Goal: Find specific page/section: Find specific page/section

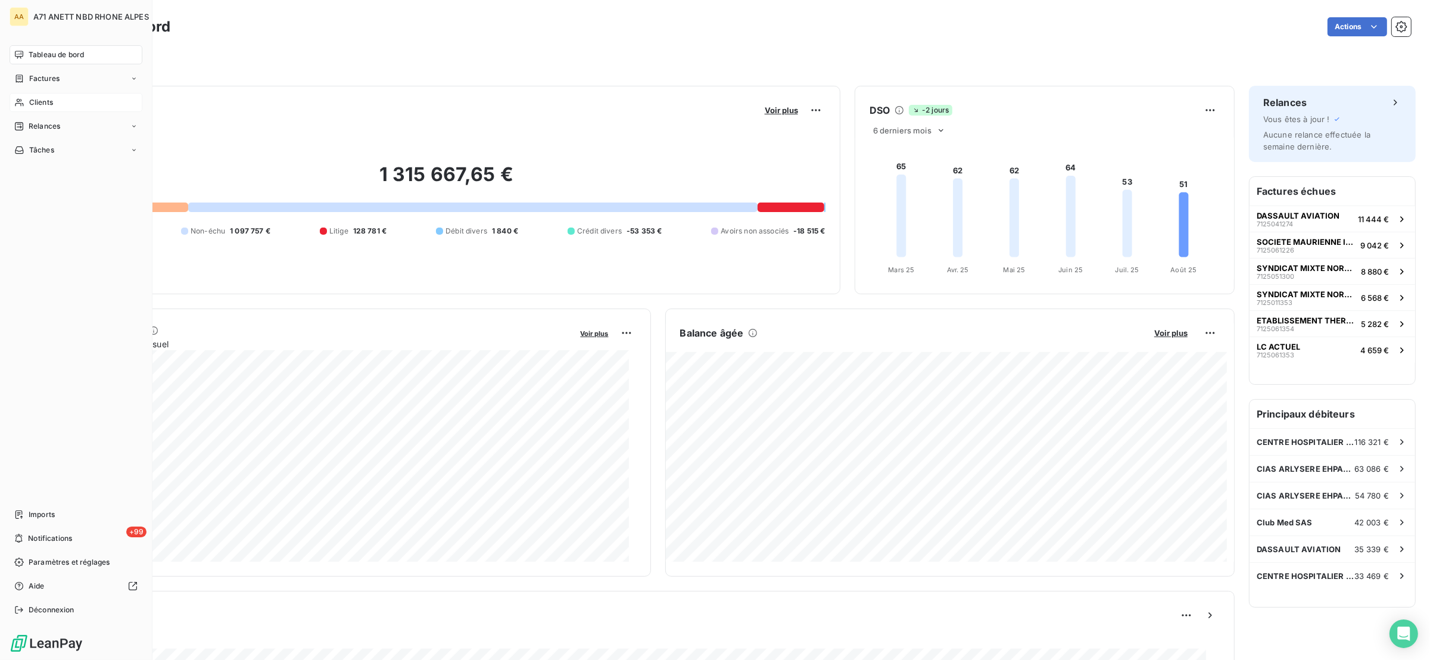
click at [58, 105] on div "Clients" at bounding box center [76, 102] width 133 height 19
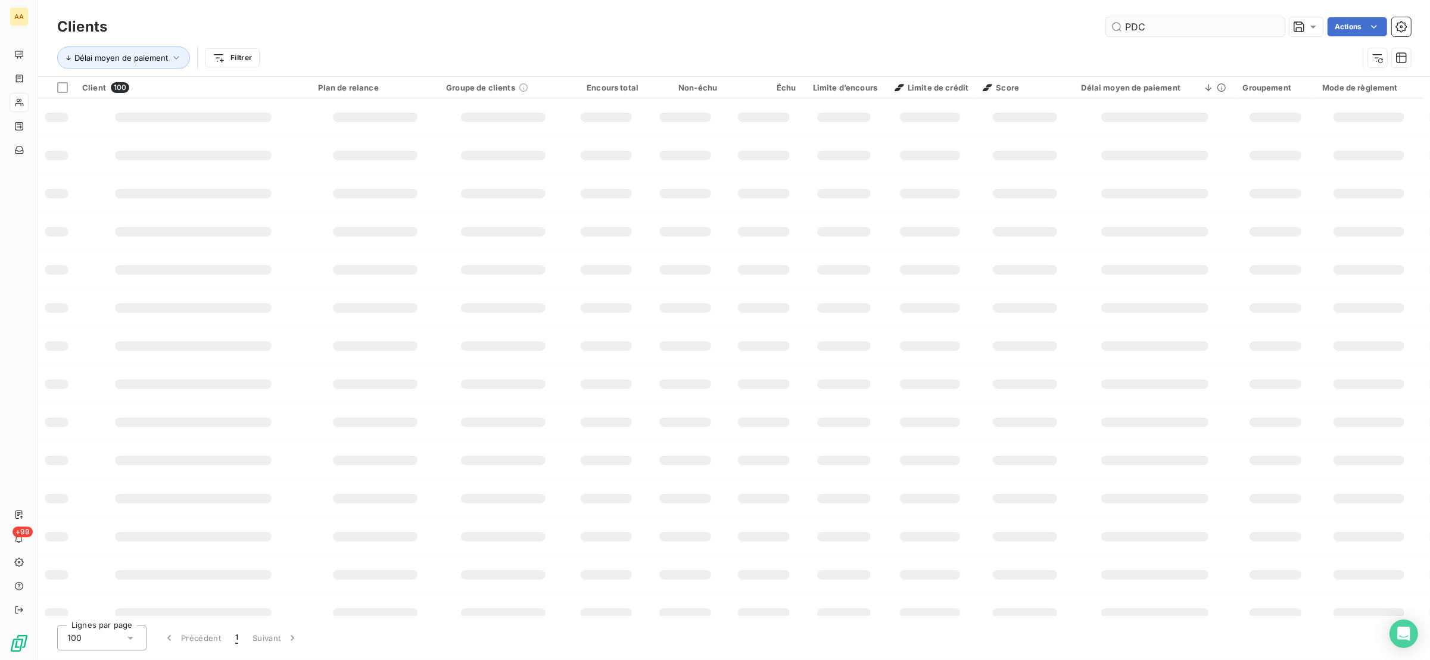
click at [1200, 32] on input "PDC" at bounding box center [1195, 26] width 179 height 19
click at [1184, 28] on input "PDC" at bounding box center [1195, 26] width 179 height 19
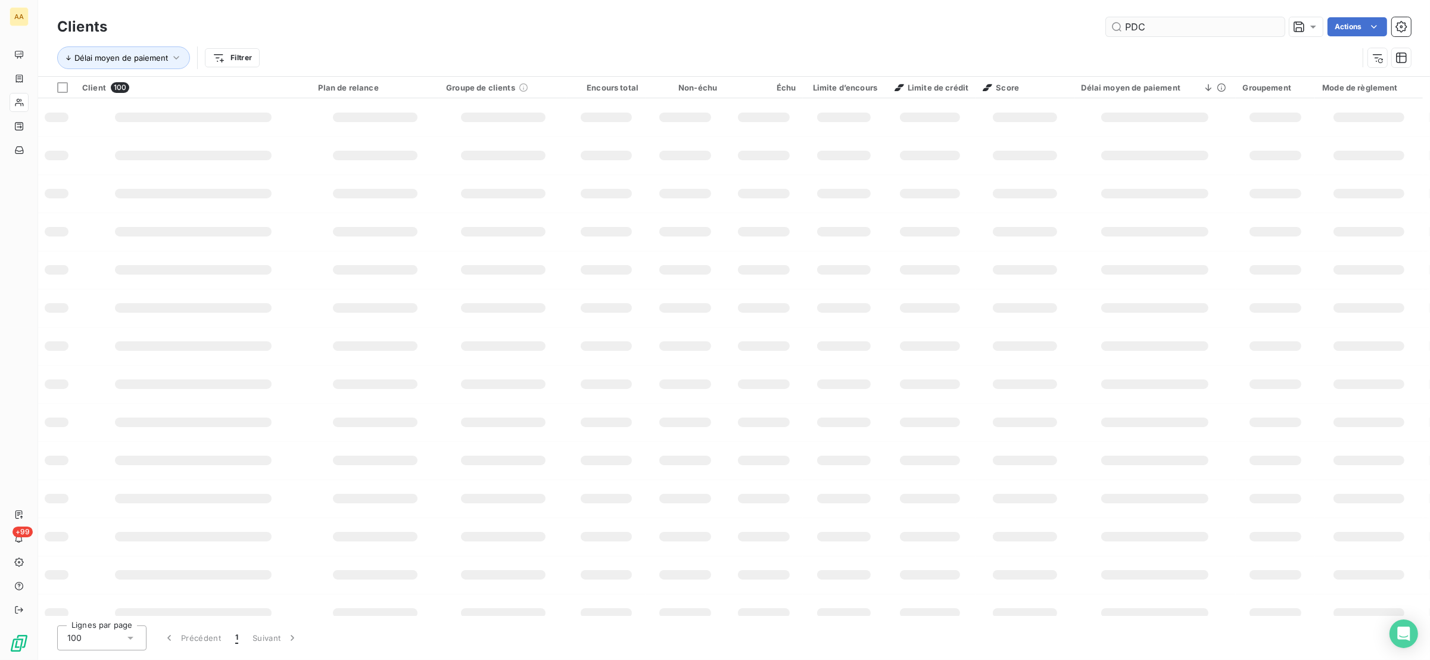
type input "PDC"
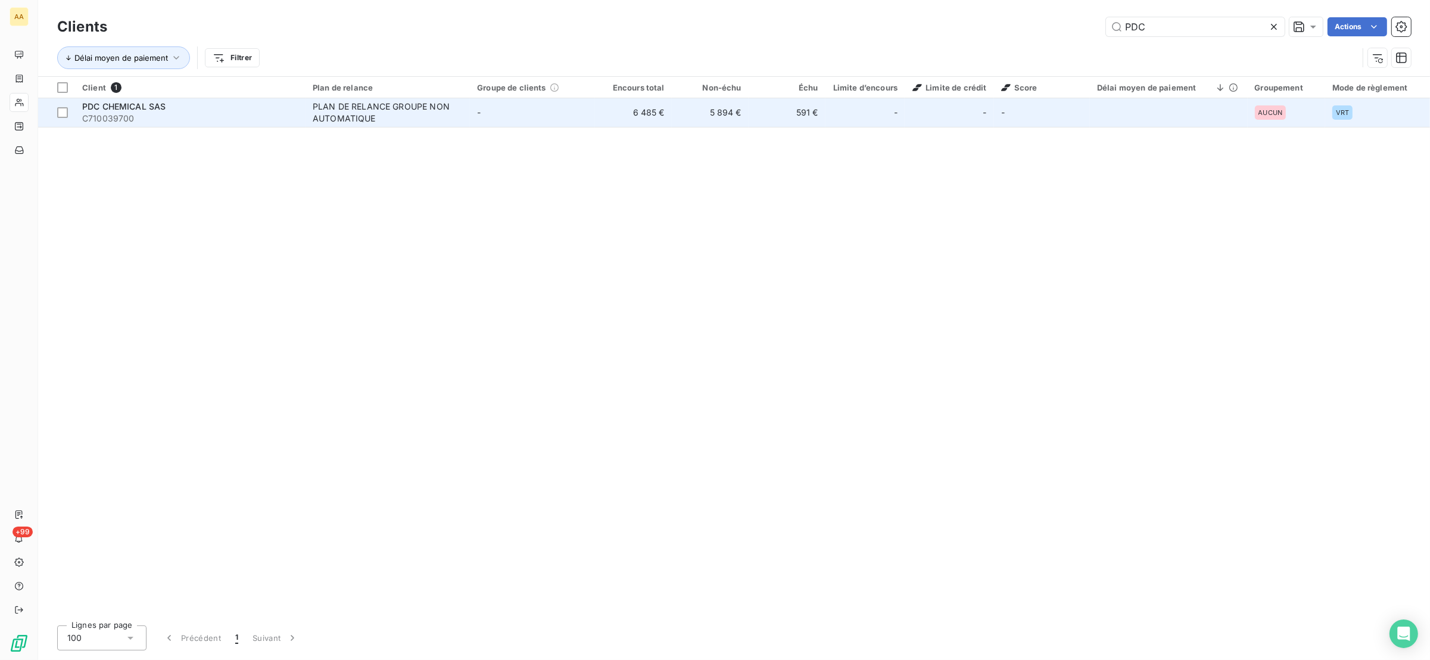
click at [135, 106] on span "PDC CHEMICAL SAS" at bounding box center [123, 106] width 83 height 10
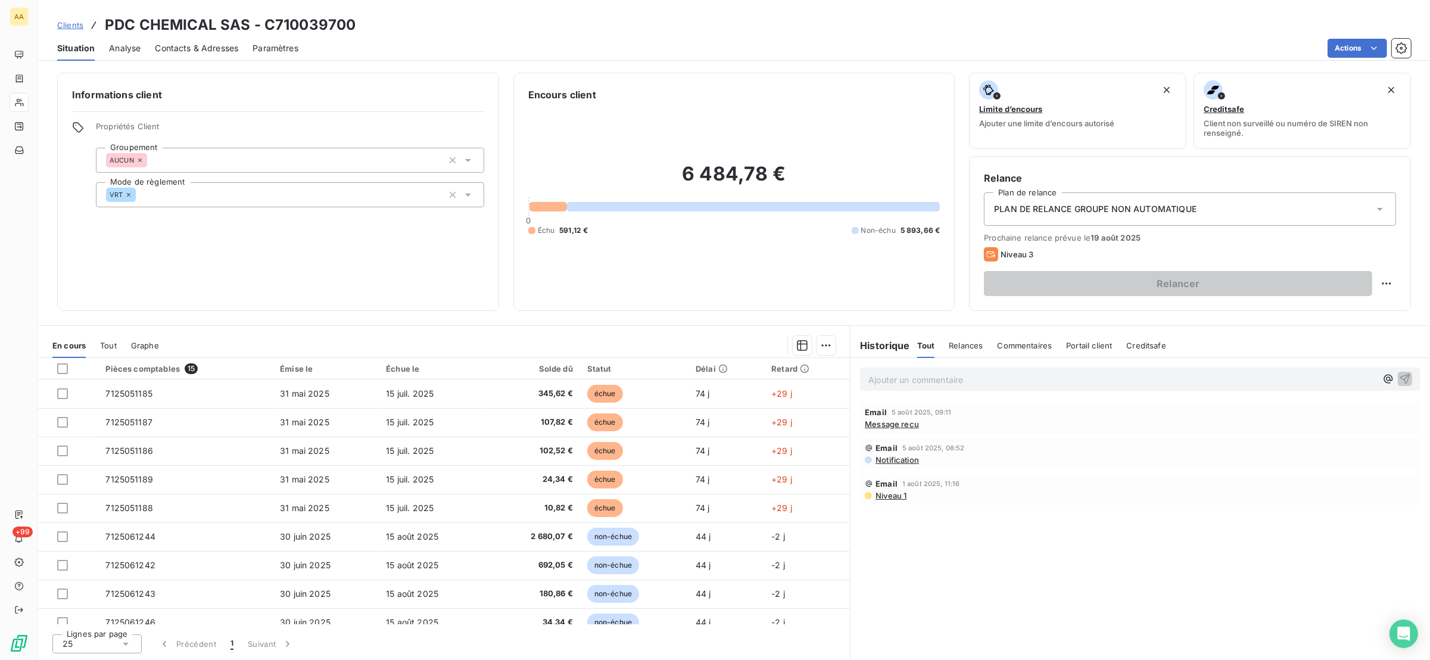
click at [99, 344] on div "En cours Tout Graphe" at bounding box center [444, 345] width 812 height 25
click at [102, 346] on span "Tout" at bounding box center [108, 346] width 17 height 10
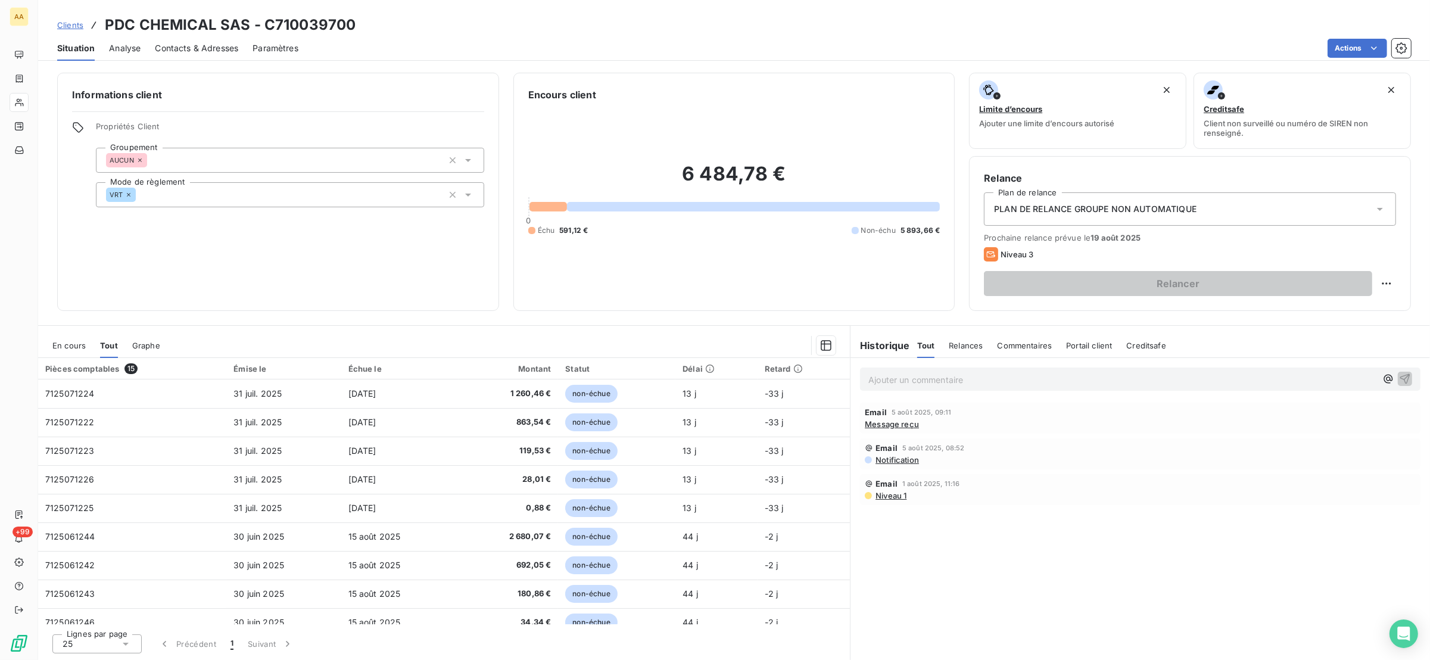
click at [79, 344] on span "En cours" at bounding box center [68, 346] width 33 height 10
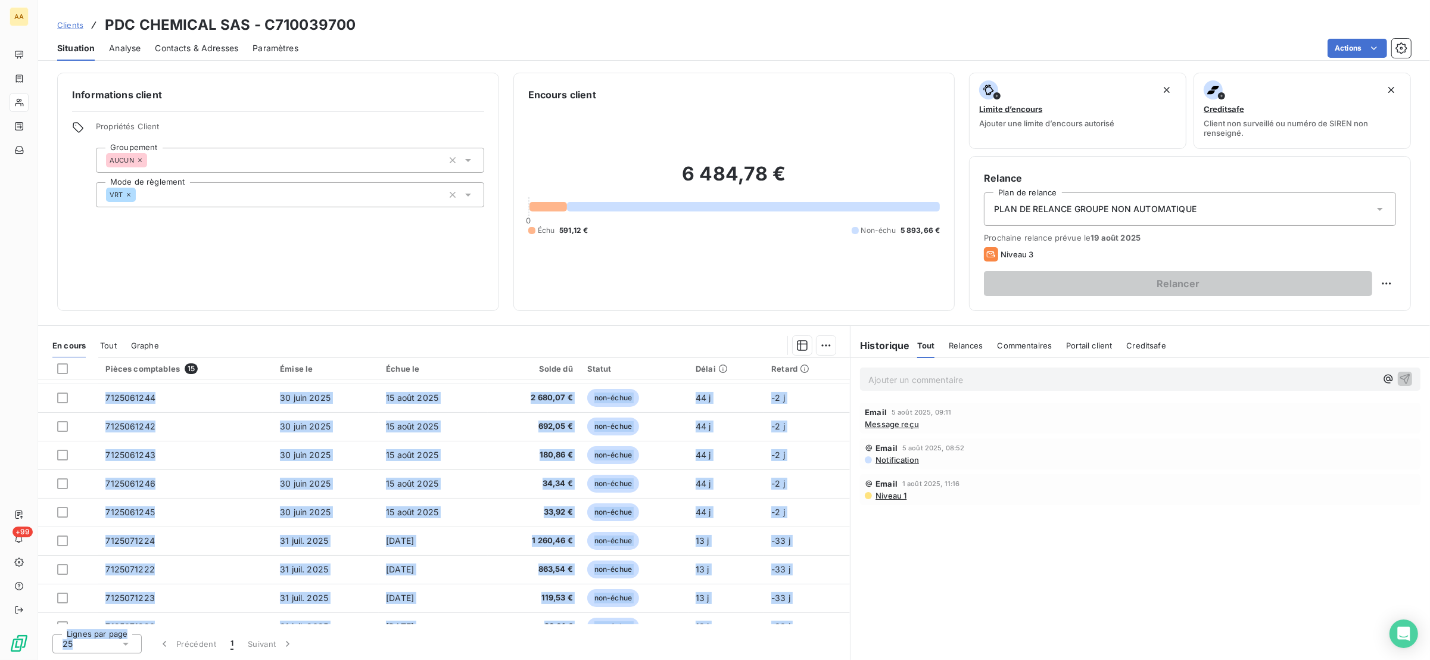
scroll to position [183, 0]
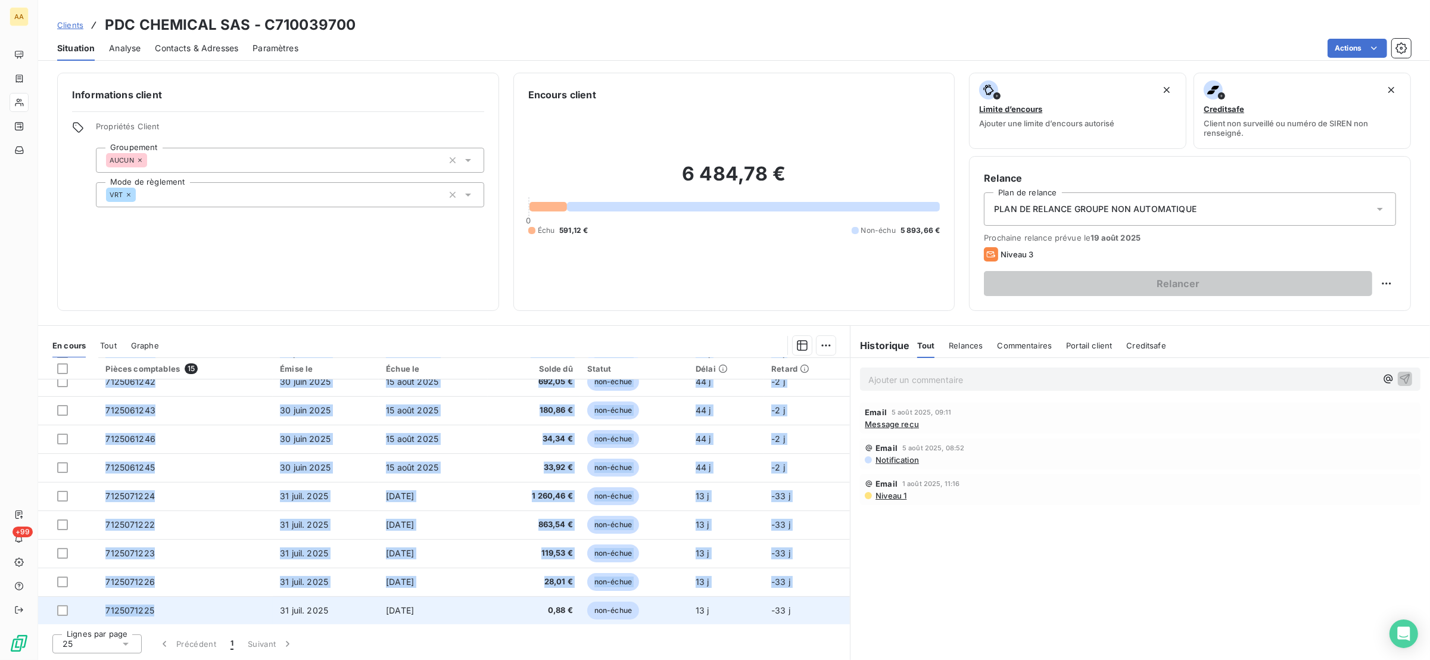
drag, startPoint x: 94, startPoint y: 389, endPoint x: 163, endPoint y: 618, distance: 239.5
click at [163, 618] on tbody "7125051185 31 mai 2025 15 juil. 2025 345,62 € échue 74 j +29 j 7125051187 31 ma…" at bounding box center [444, 410] width 812 height 429
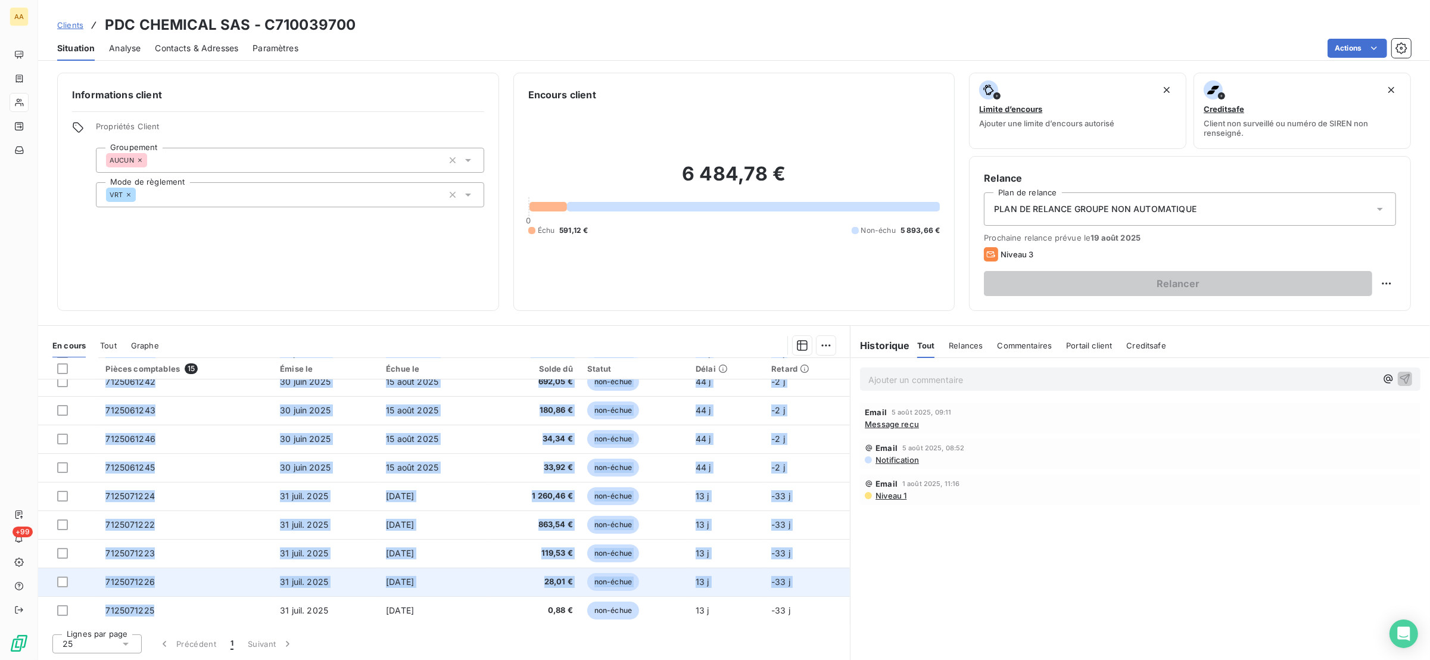
copy tbody "7125051185 31 mai 2025 15 juil. 2025 345,62 € échue 74 j +29 j 7125051187 31 ma…"
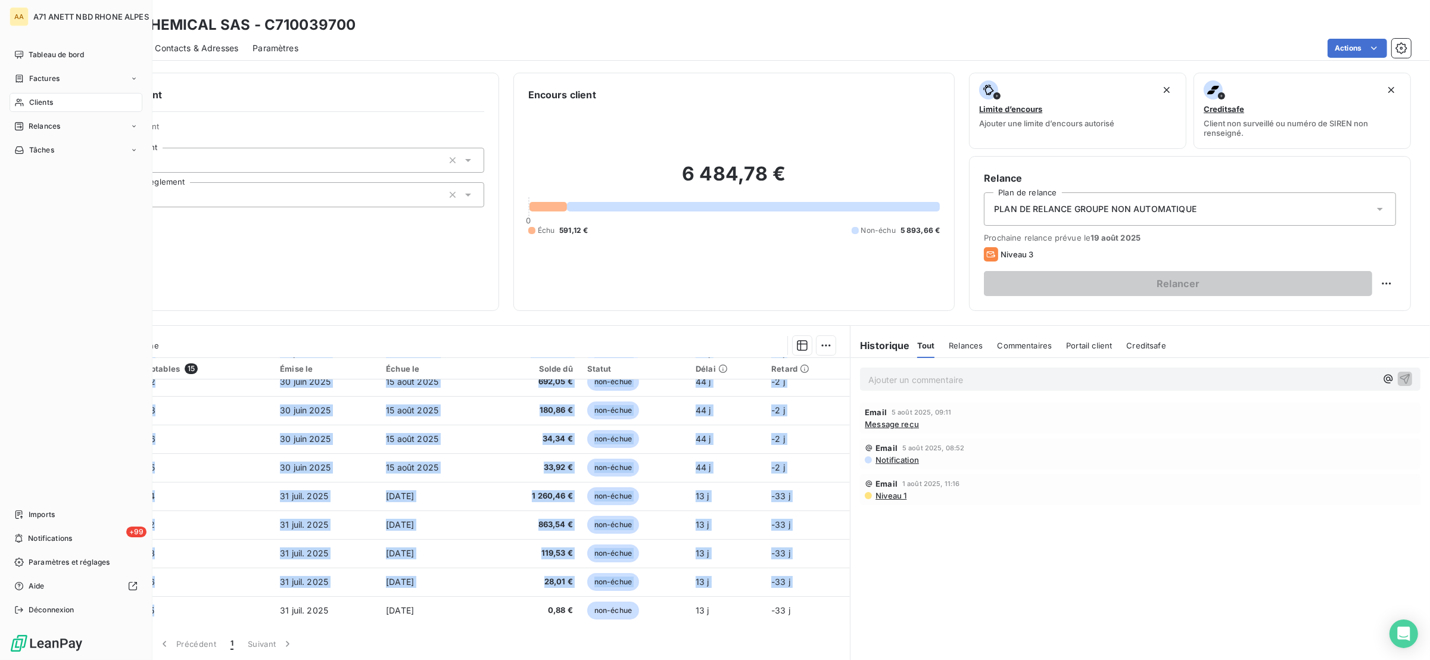
click at [37, 98] on span "Clients" at bounding box center [41, 102] width 24 height 11
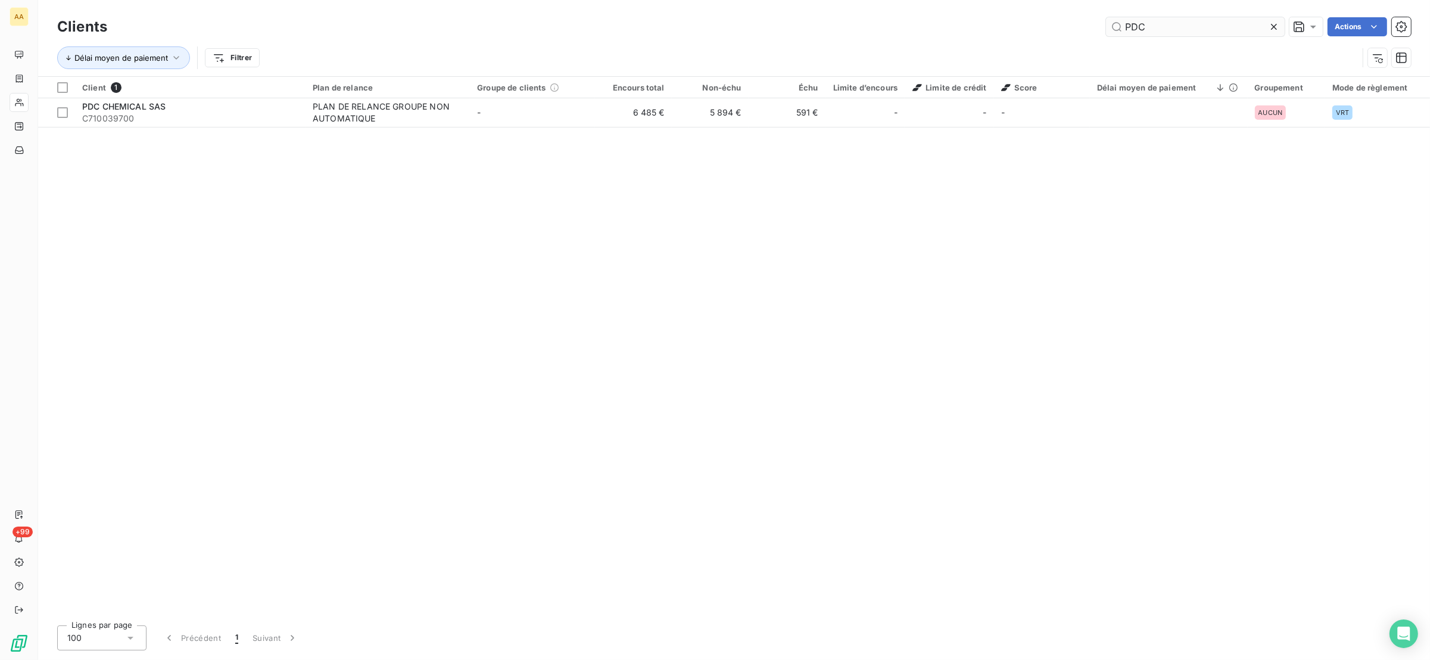
drag, startPoint x: 1196, startPoint y: 29, endPoint x: 1124, endPoint y: 31, distance: 72.7
click at [1131, 31] on input "PDC" at bounding box center [1195, 26] width 179 height 19
type input "P"
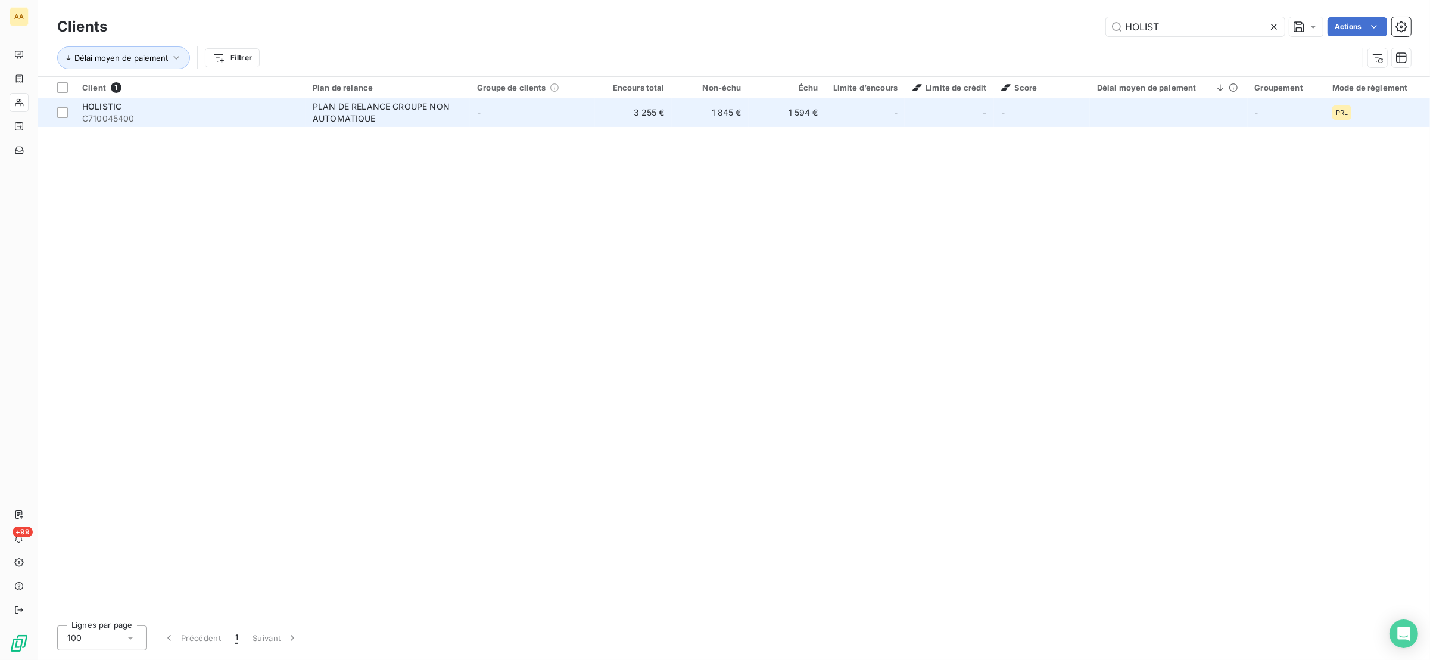
type input "HOLIST"
click at [507, 117] on td "-" at bounding box center [532, 112] width 125 height 29
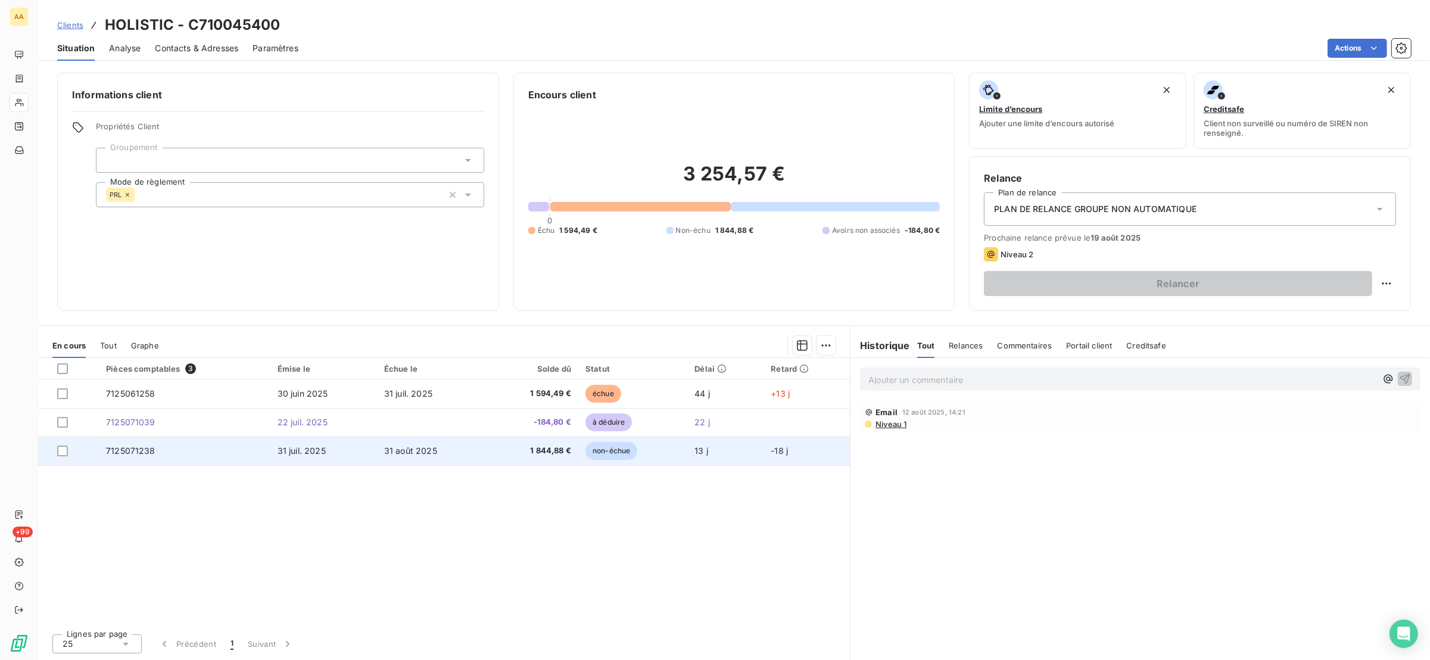
click at [198, 448] on td "7125071238" at bounding box center [185, 451] width 172 height 29
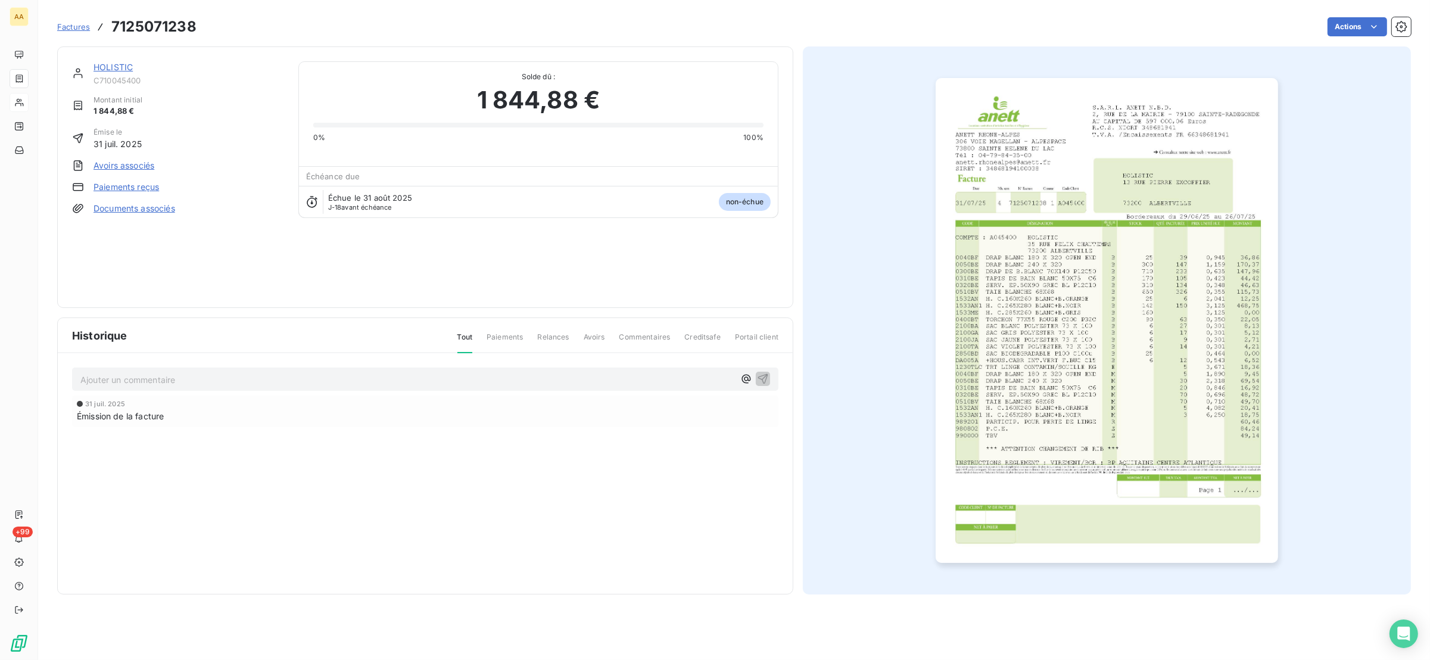
click at [1041, 331] on img "button" at bounding box center [1107, 320] width 343 height 485
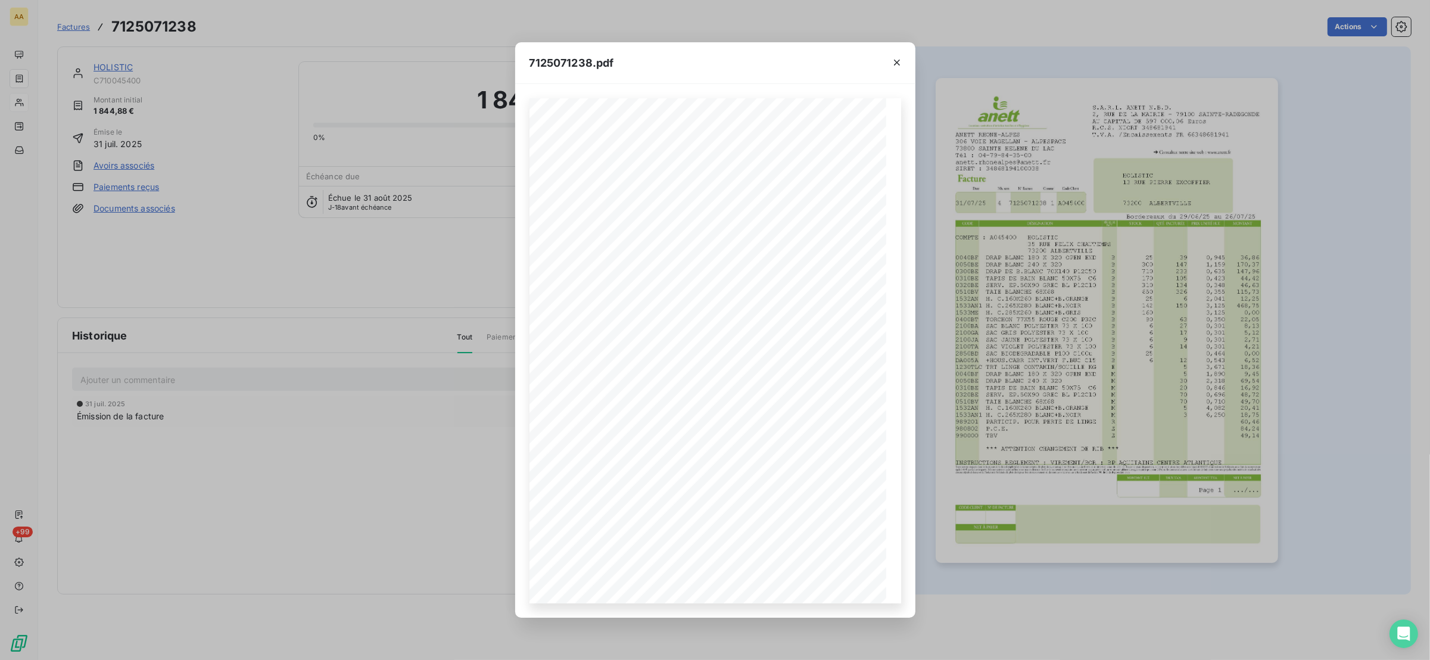
drag, startPoint x: 895, startPoint y: 61, endPoint x: 898, endPoint y: 95, distance: 34.7
click at [895, 61] on icon "button" at bounding box center [897, 63] width 12 height 12
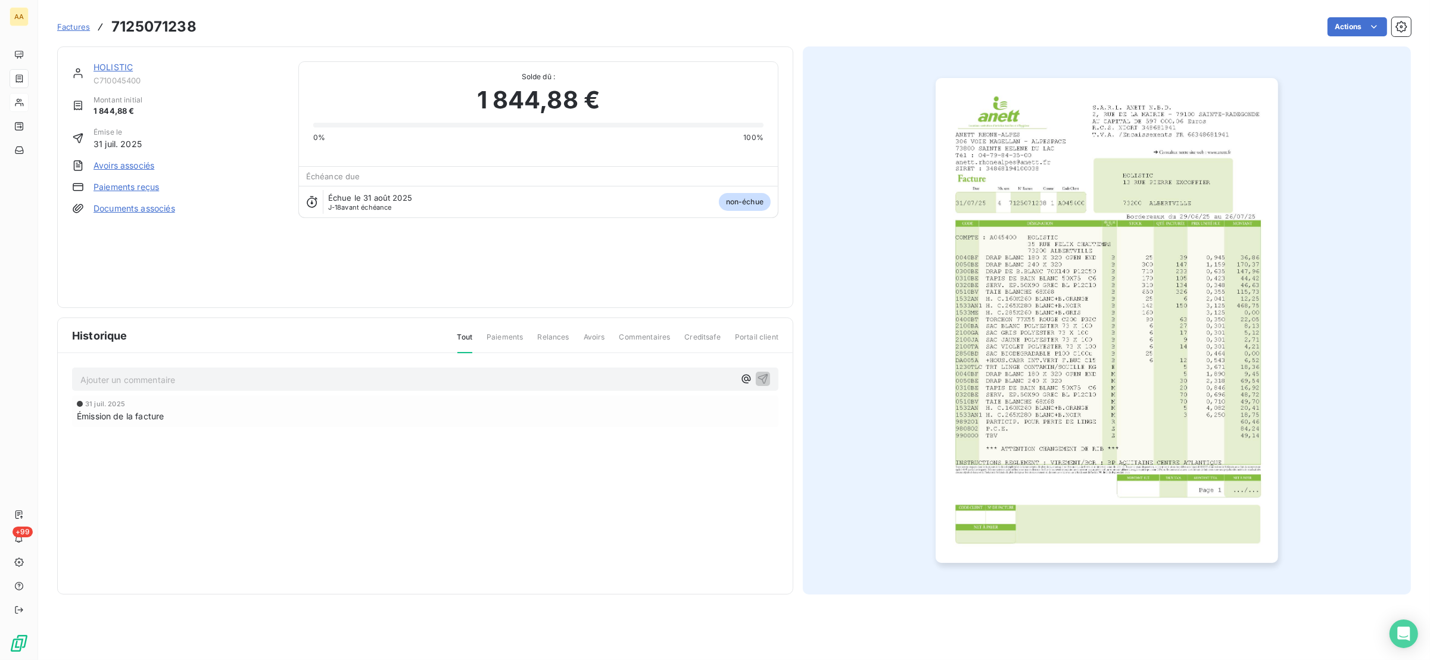
click at [1073, 268] on img "button" at bounding box center [1107, 320] width 343 height 485
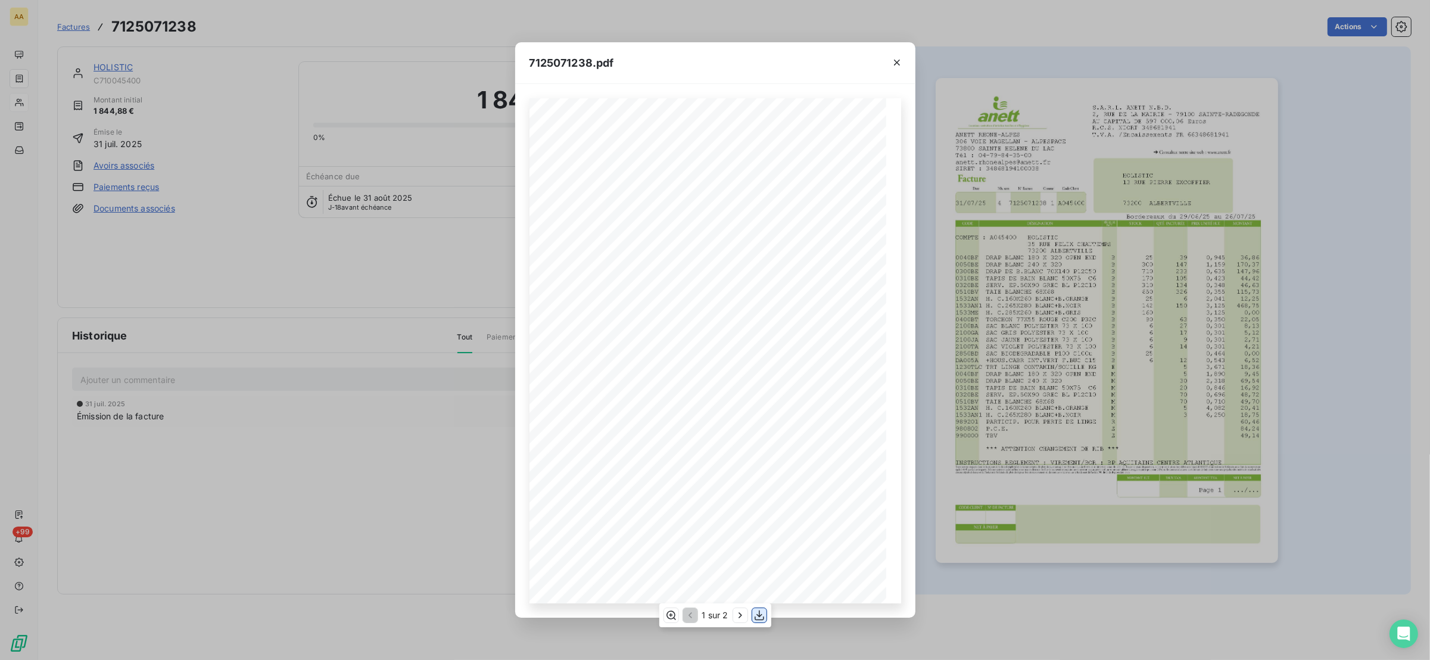
click at [758, 608] on button "button" at bounding box center [759, 615] width 14 height 14
click at [896, 64] on icon "button" at bounding box center [897, 63] width 12 height 12
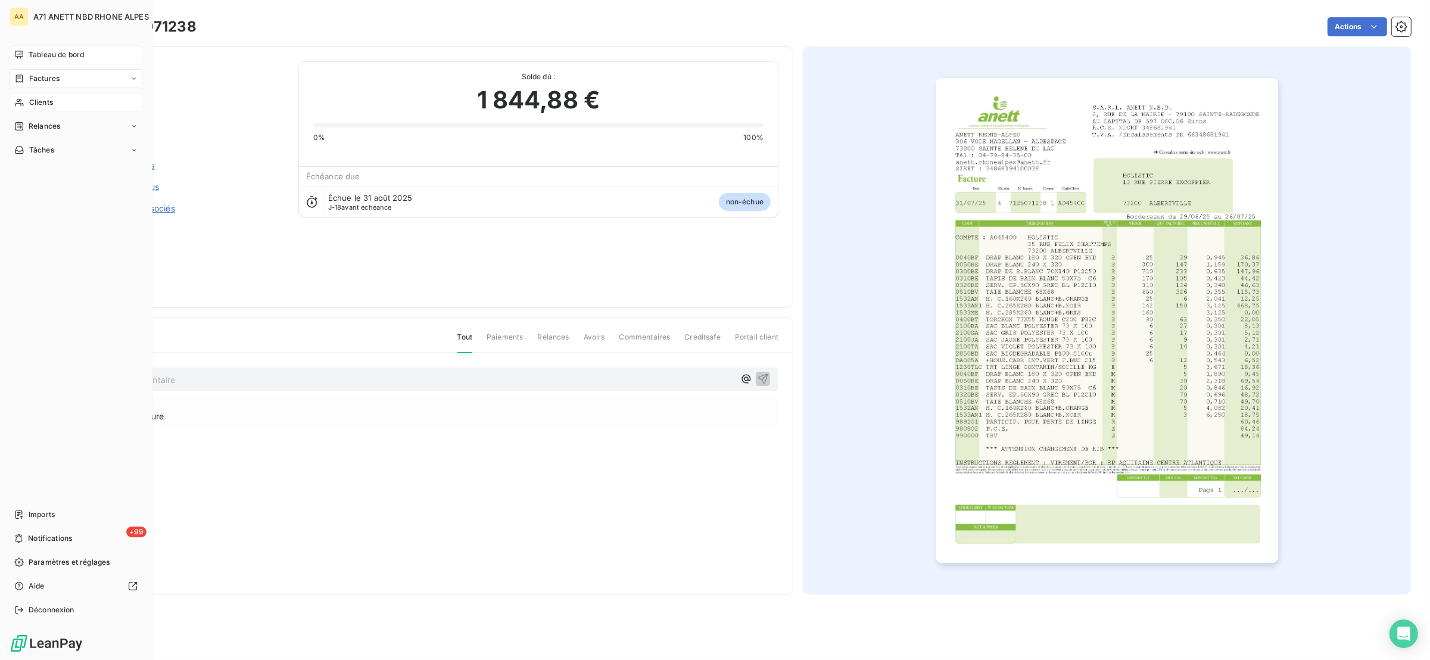
click at [32, 55] on span "Tableau de bord" at bounding box center [56, 54] width 55 height 11
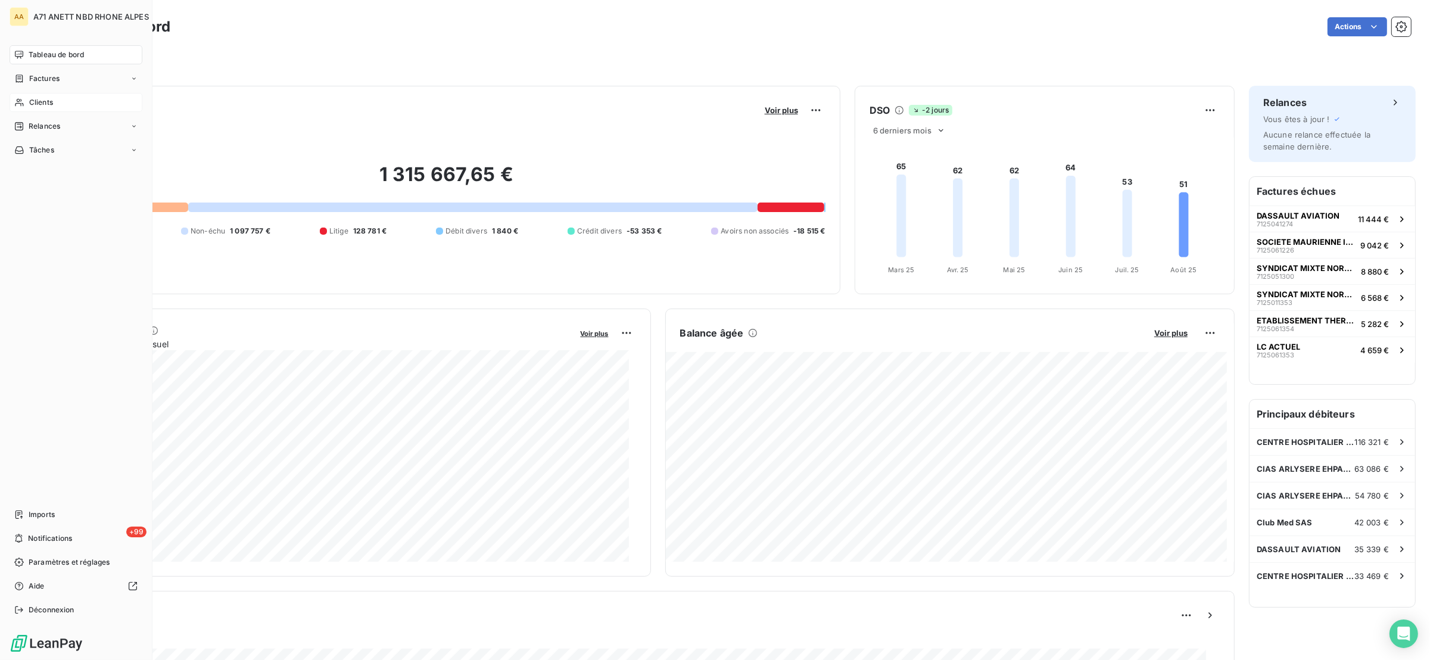
click at [38, 104] on span "Clients" at bounding box center [41, 102] width 24 height 11
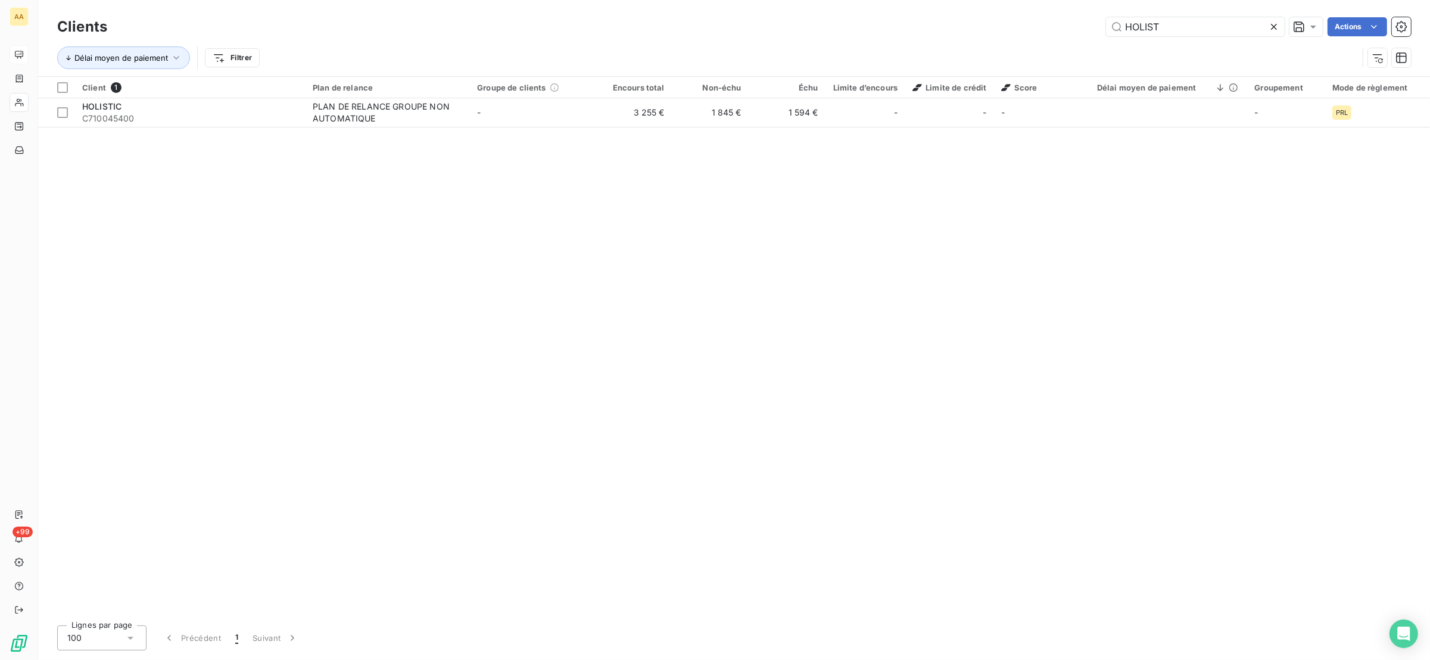
drag, startPoint x: 1175, startPoint y: 25, endPoint x: 1084, endPoint y: 22, distance: 91.2
click at [1084, 26] on div "HOLIST Actions" at bounding box center [767, 26] width 1290 height 19
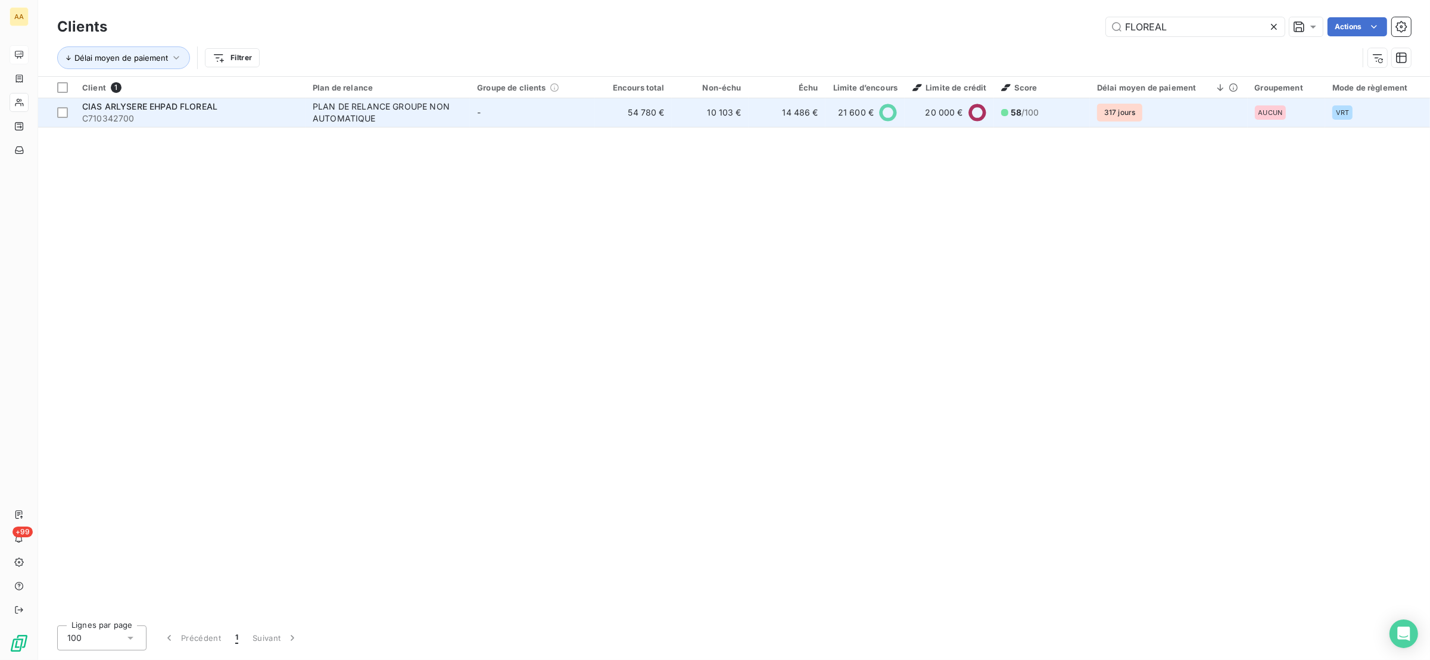
type input "FLOREAL"
click at [153, 113] on span "C710342700" at bounding box center [190, 119] width 216 height 12
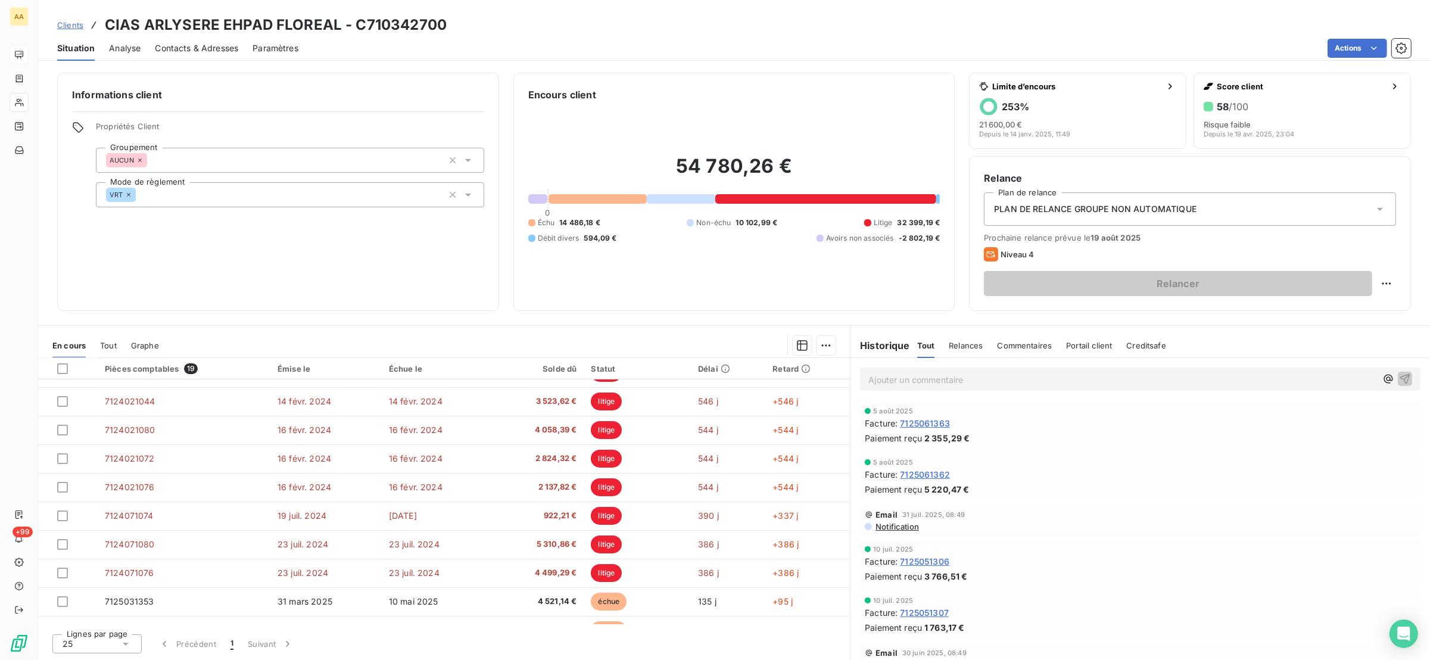
scroll to position [298, 0]
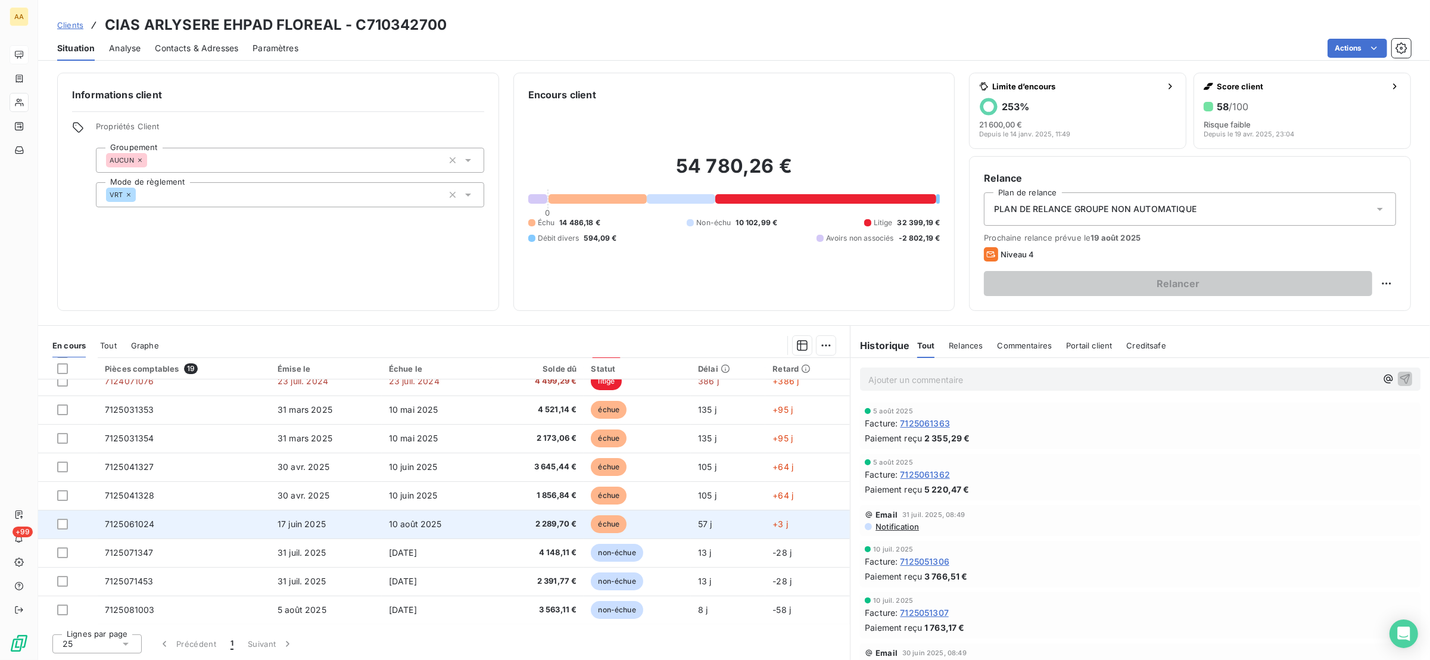
click at [171, 524] on td "7125061024" at bounding box center [184, 524] width 173 height 29
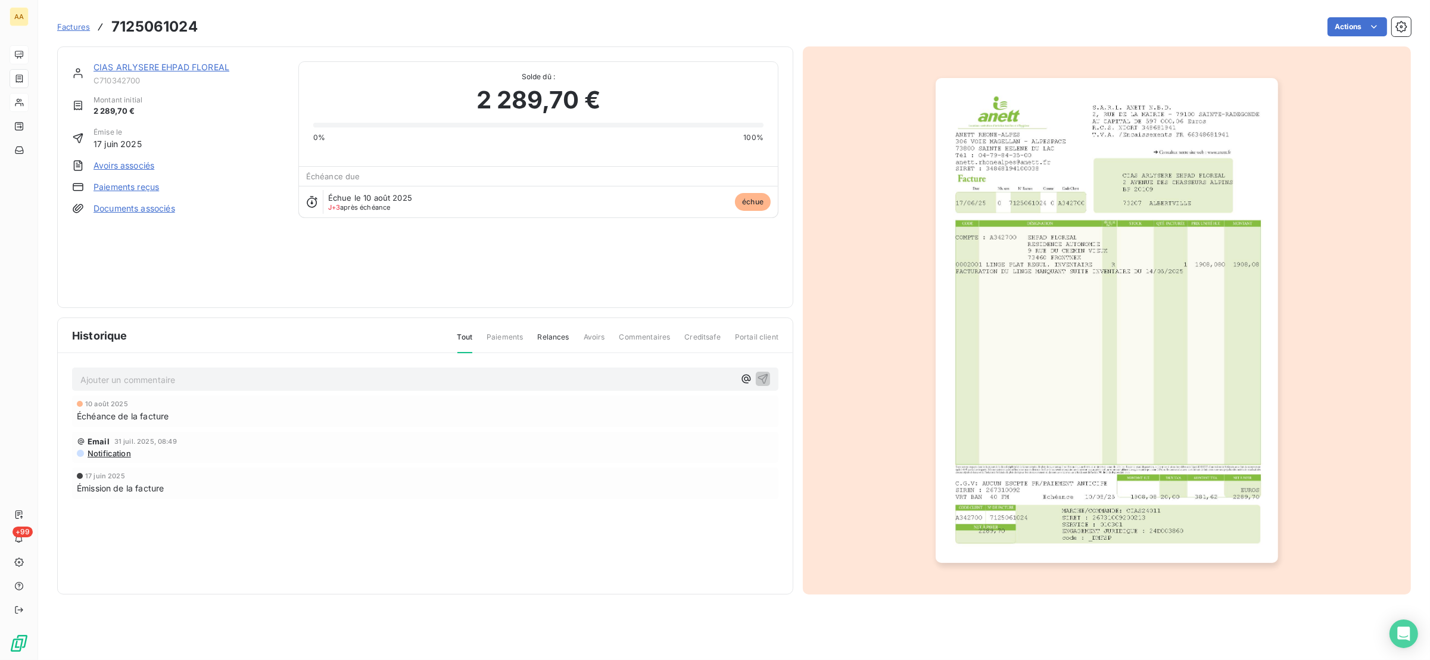
click at [1005, 267] on img "button" at bounding box center [1107, 320] width 343 height 485
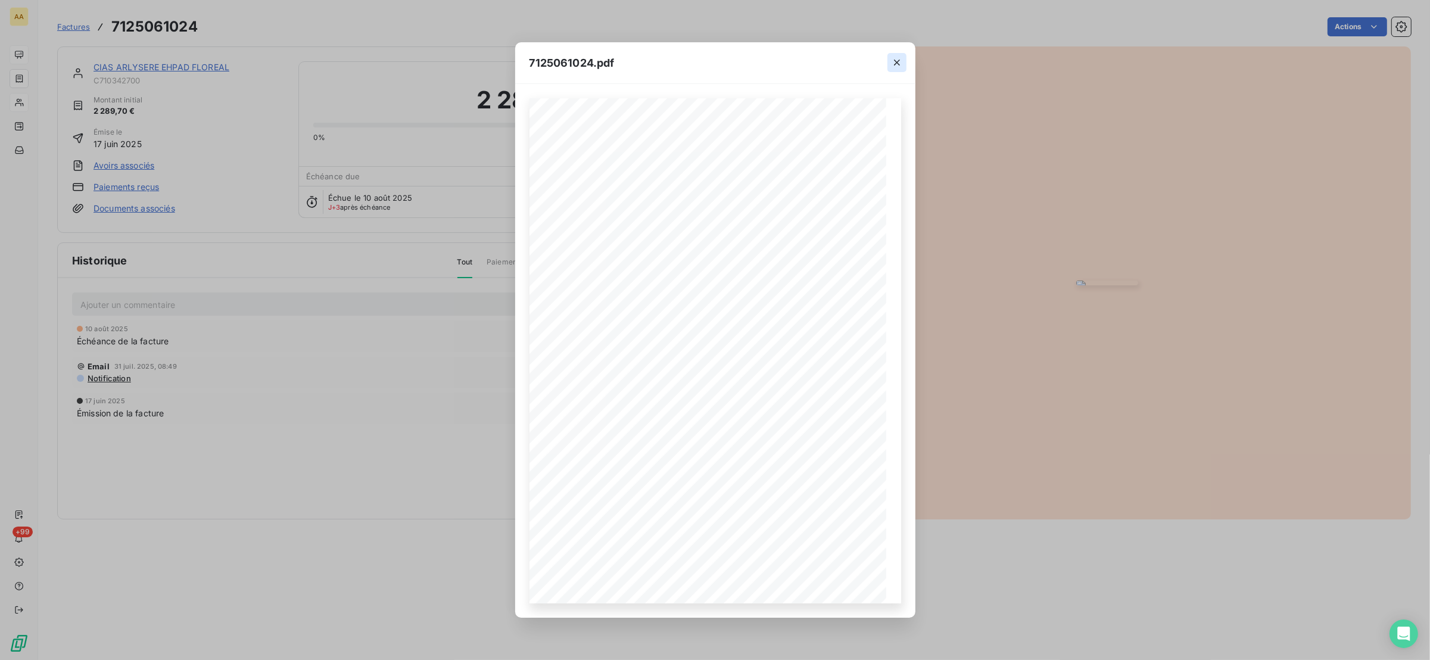
click at [901, 57] on icon "button" at bounding box center [897, 63] width 12 height 12
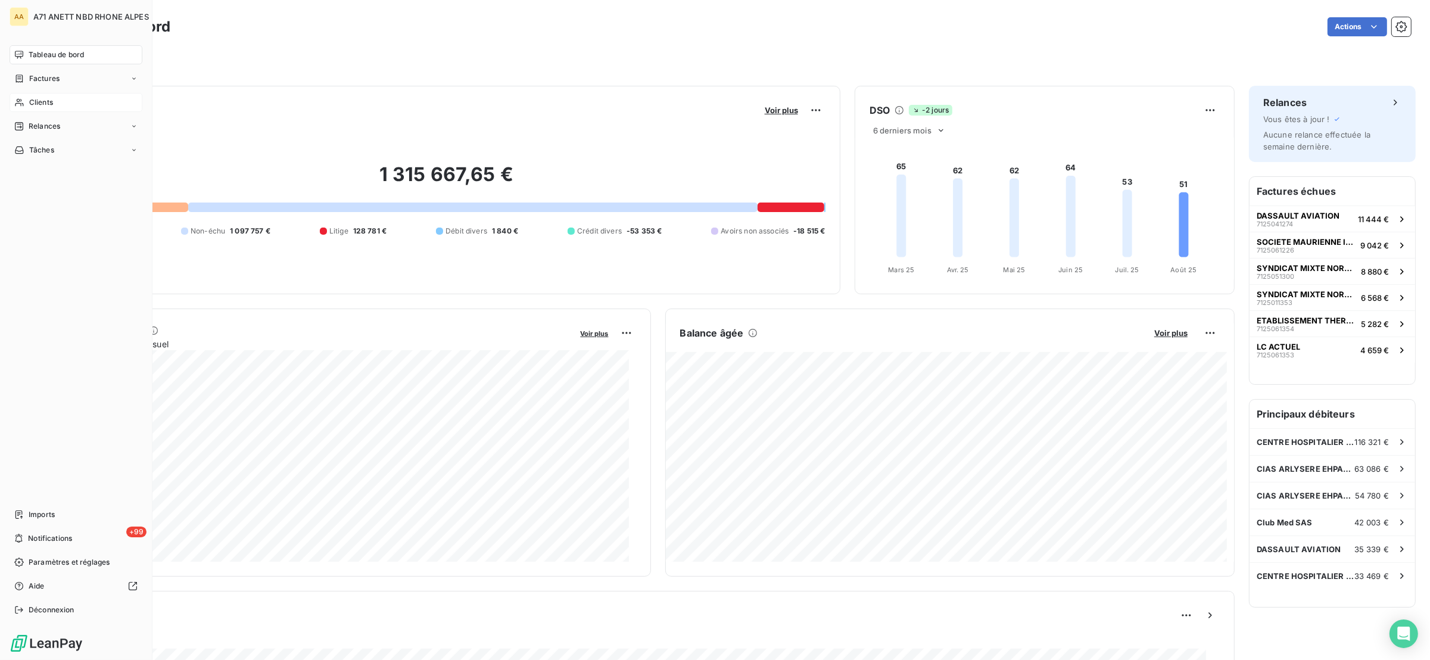
click at [28, 98] on div "Clients" at bounding box center [76, 102] width 133 height 19
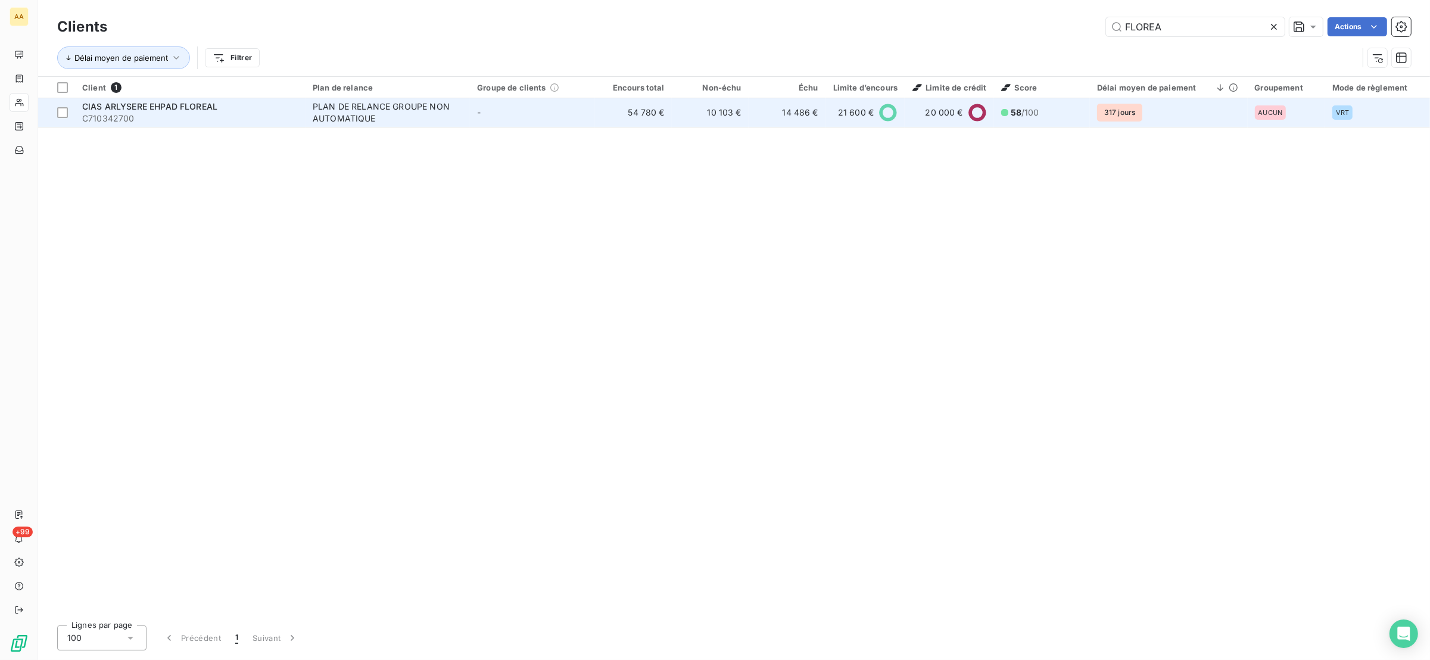
type input "[PERSON_NAME]"
click at [577, 117] on td "-" at bounding box center [532, 112] width 125 height 29
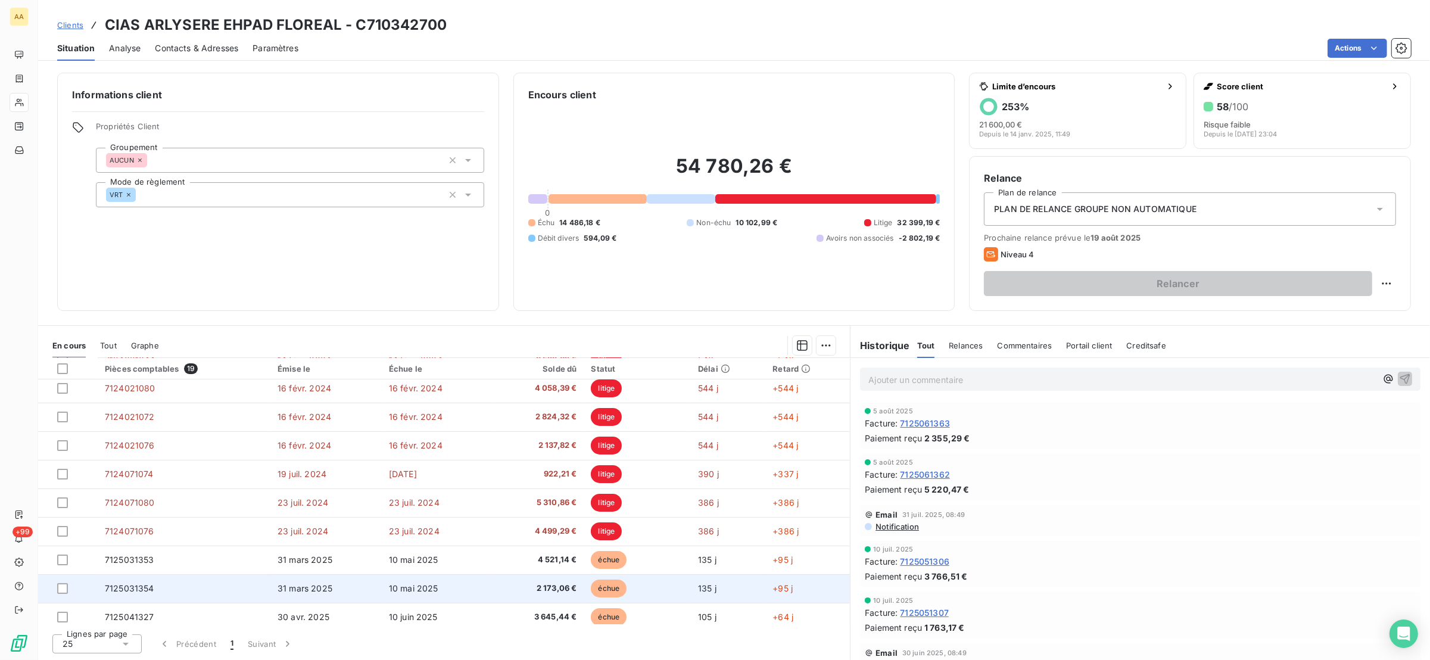
scroll to position [298, 0]
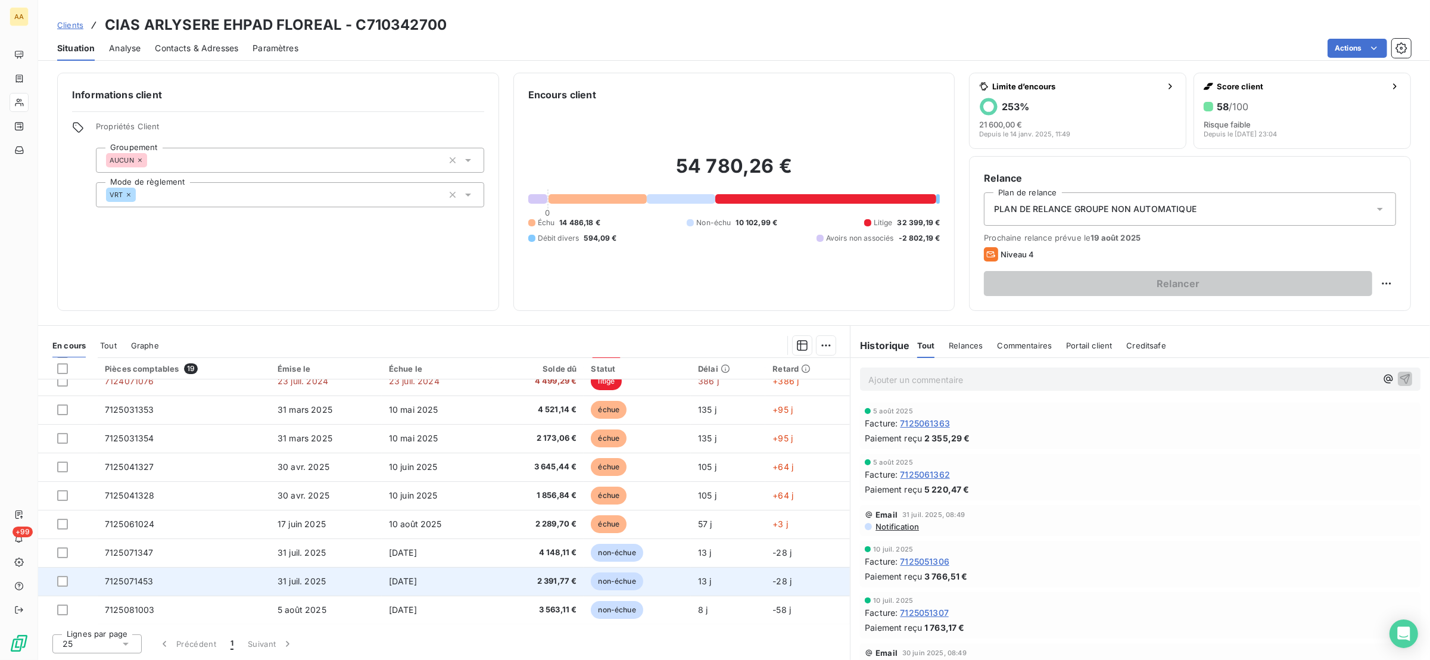
click at [288, 580] on span "31 juil. 2025" at bounding box center [302, 581] width 48 height 10
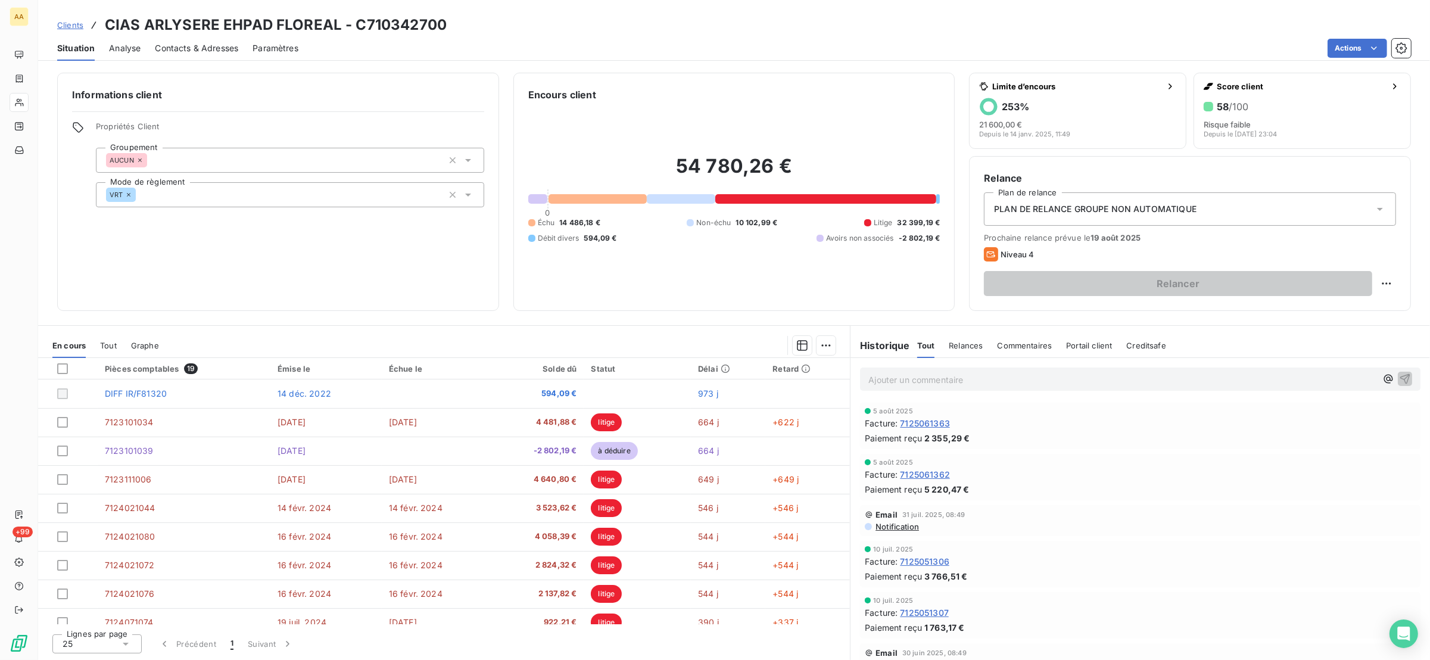
scroll to position [298, 0]
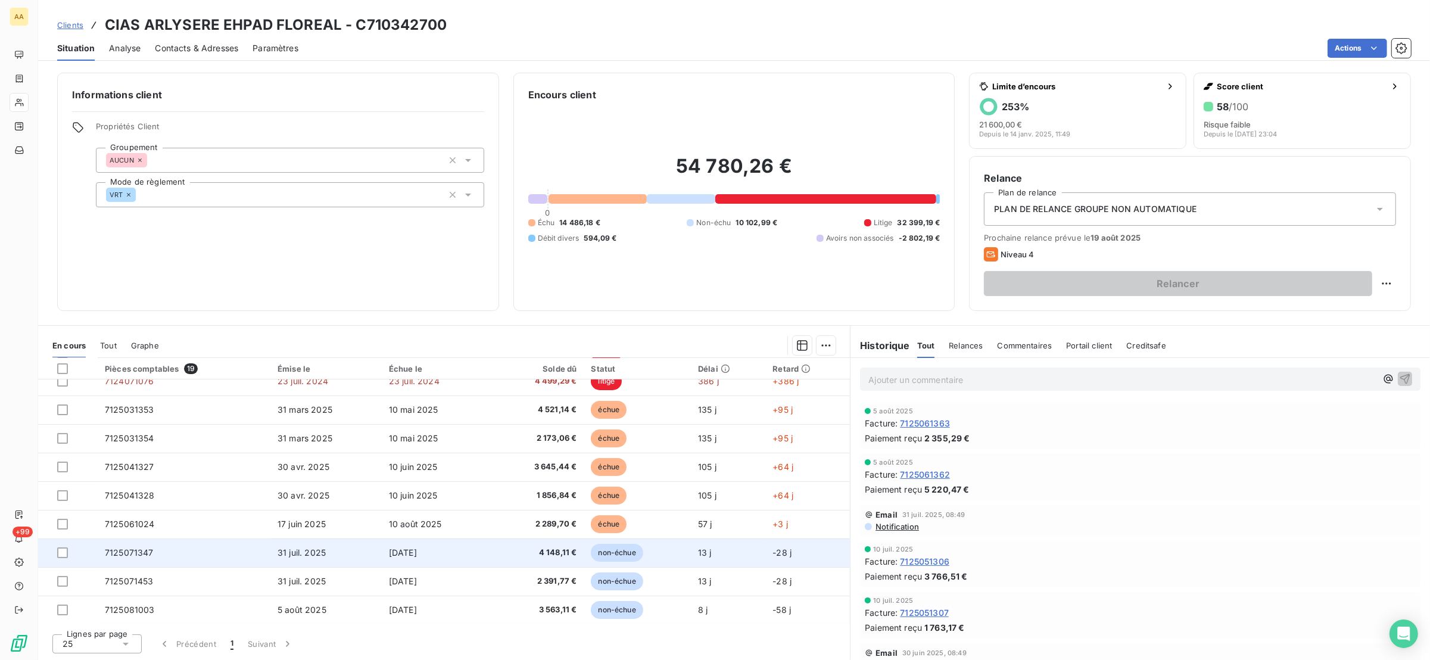
click at [154, 556] on td "7125071347" at bounding box center [184, 553] width 173 height 29
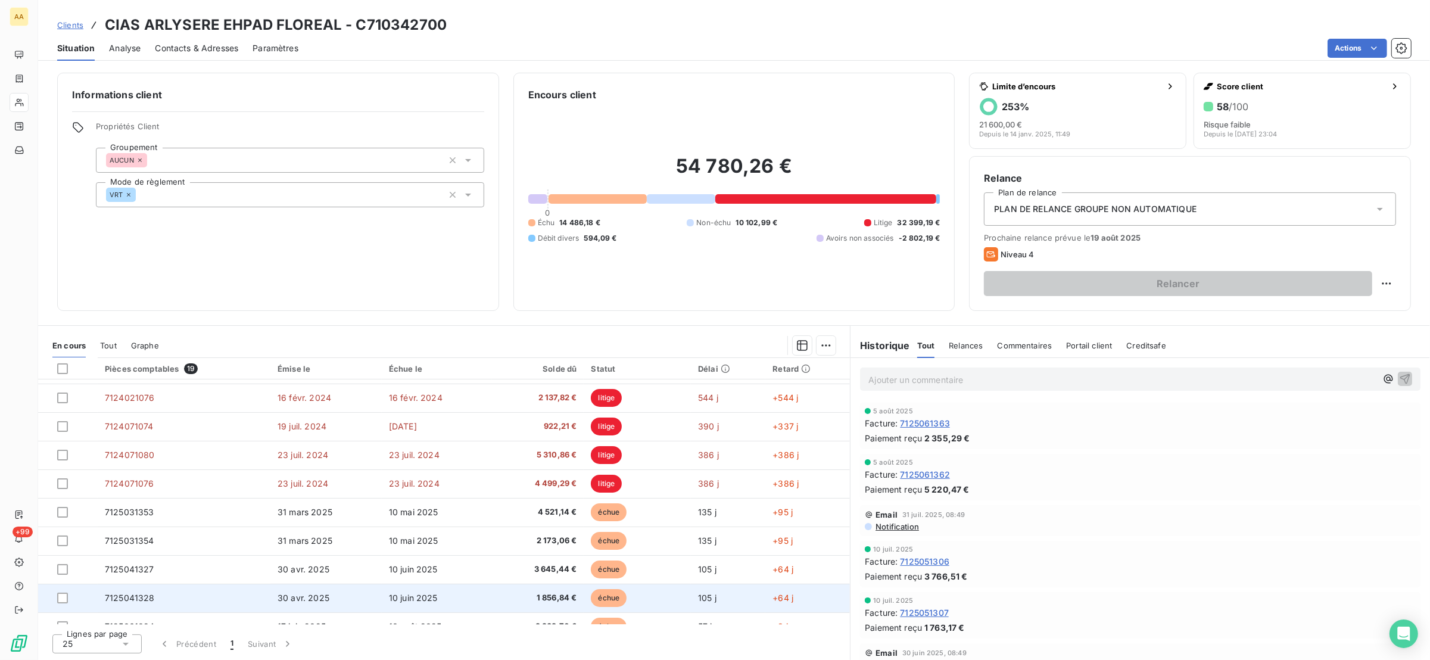
scroll to position [298, 0]
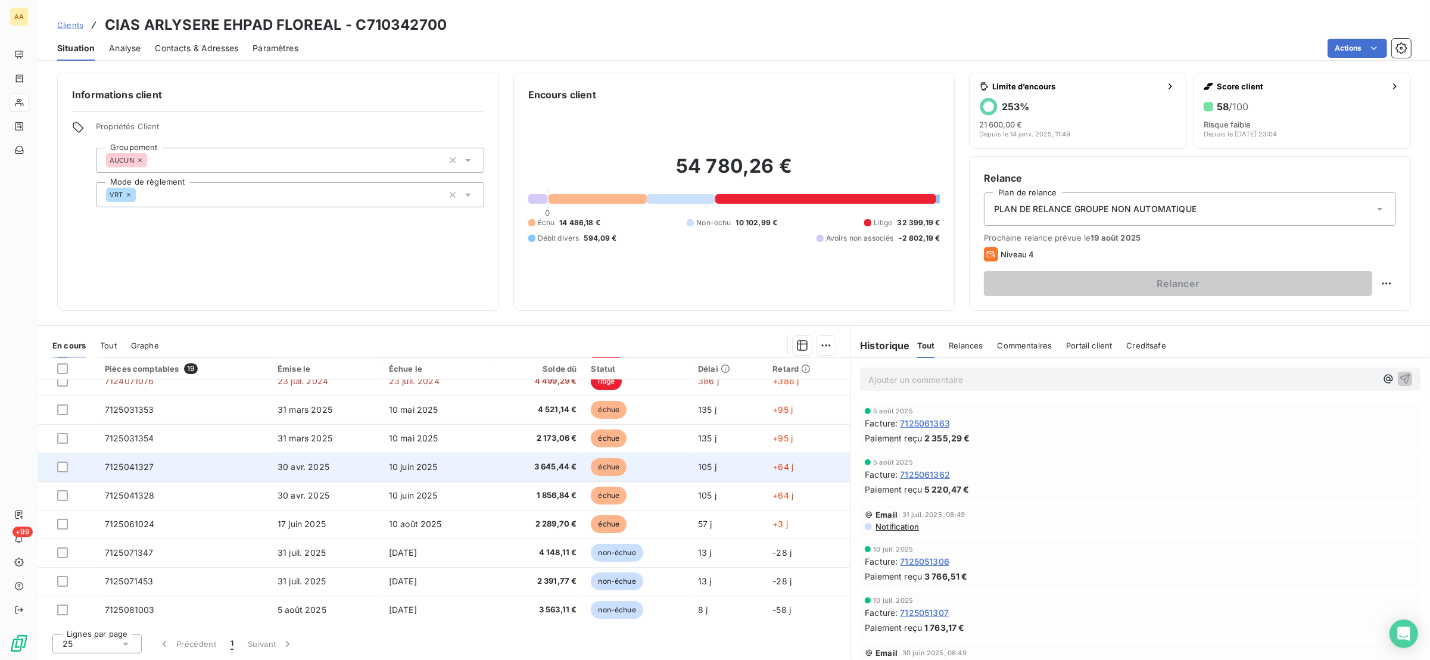
click at [166, 463] on td "7125041327" at bounding box center [184, 467] width 173 height 29
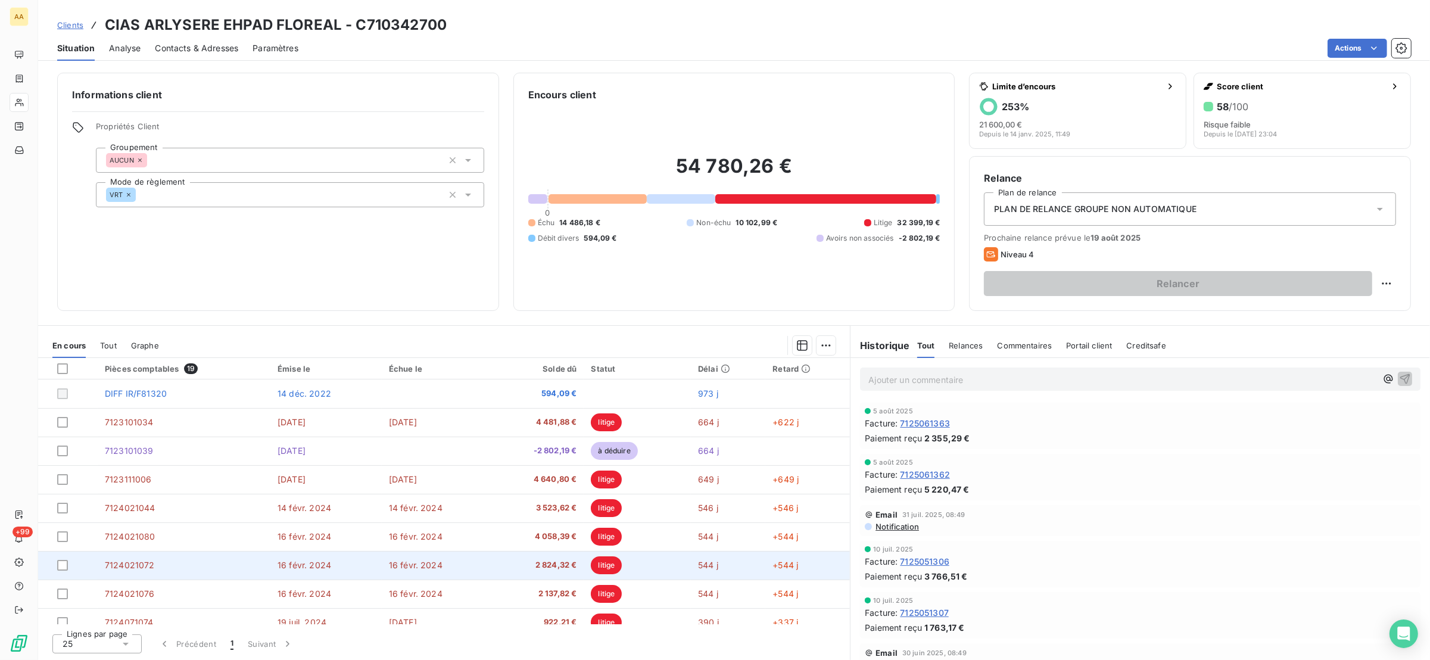
click at [154, 565] on td "7124021072" at bounding box center [184, 565] width 173 height 29
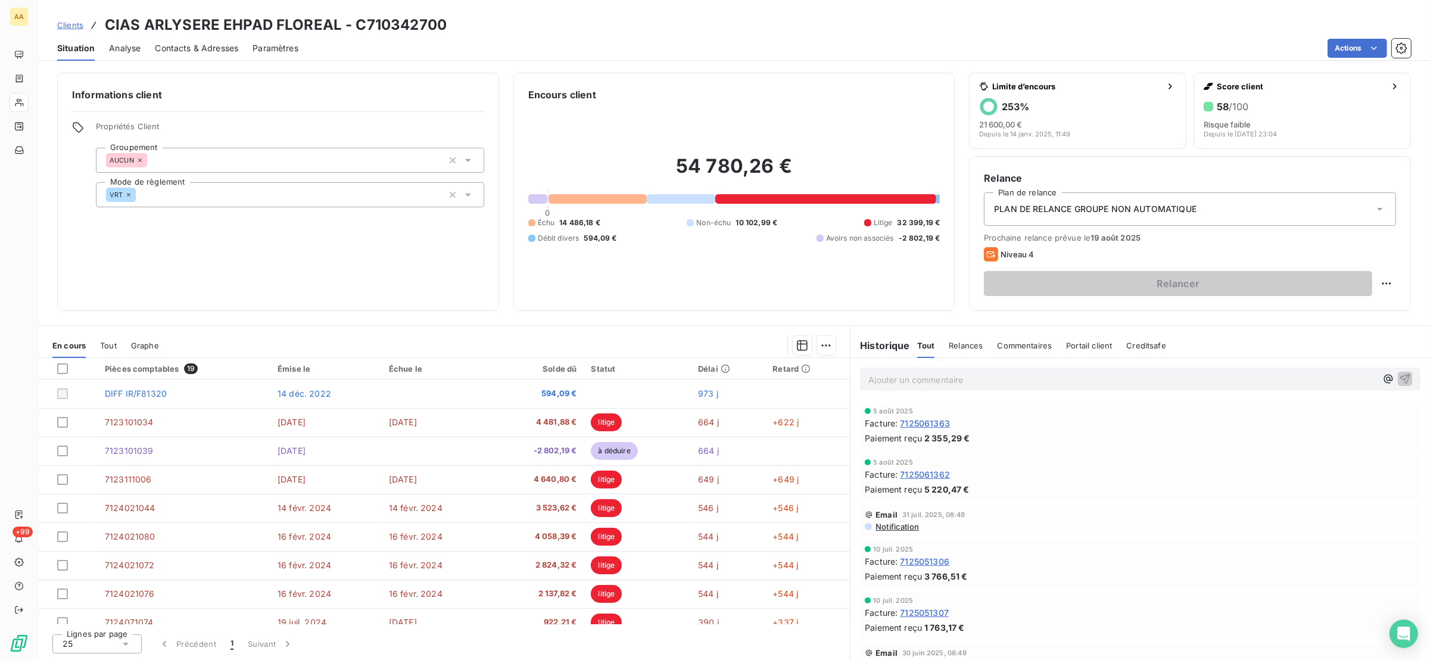
scroll to position [298, 0]
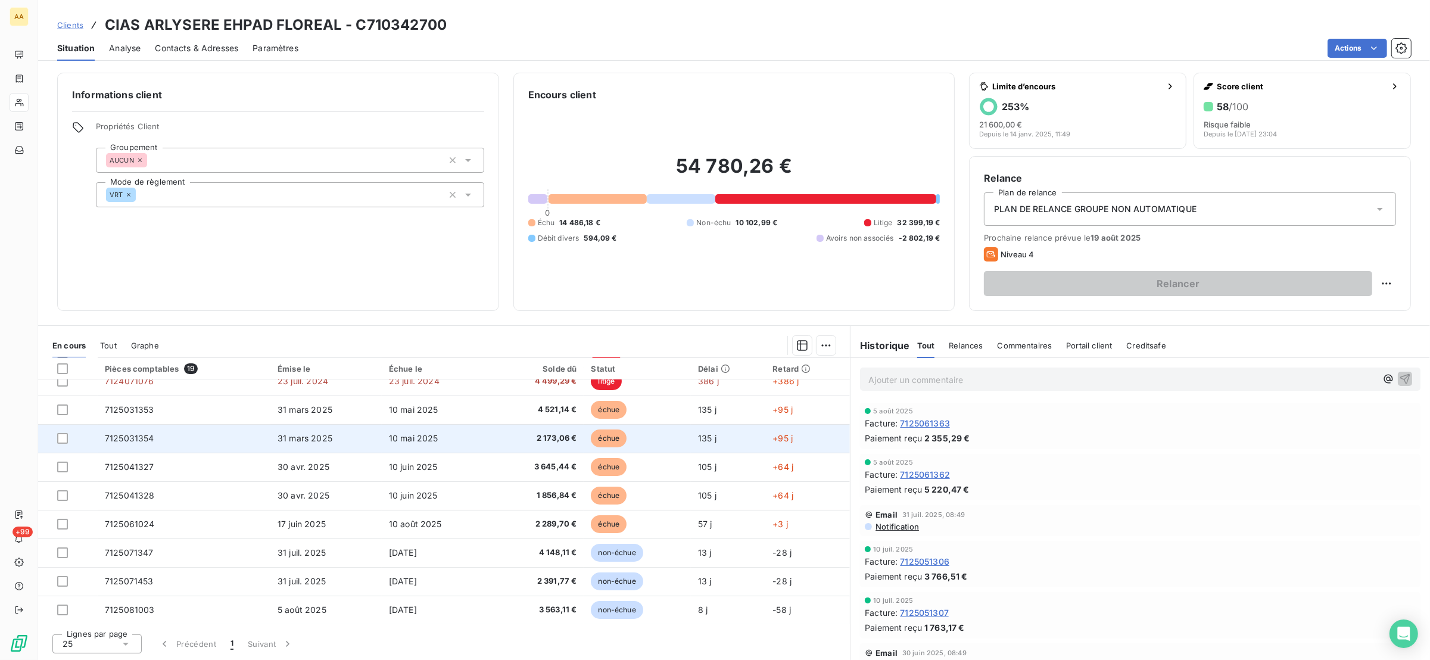
click at [226, 443] on td "7125031354" at bounding box center [184, 438] width 173 height 29
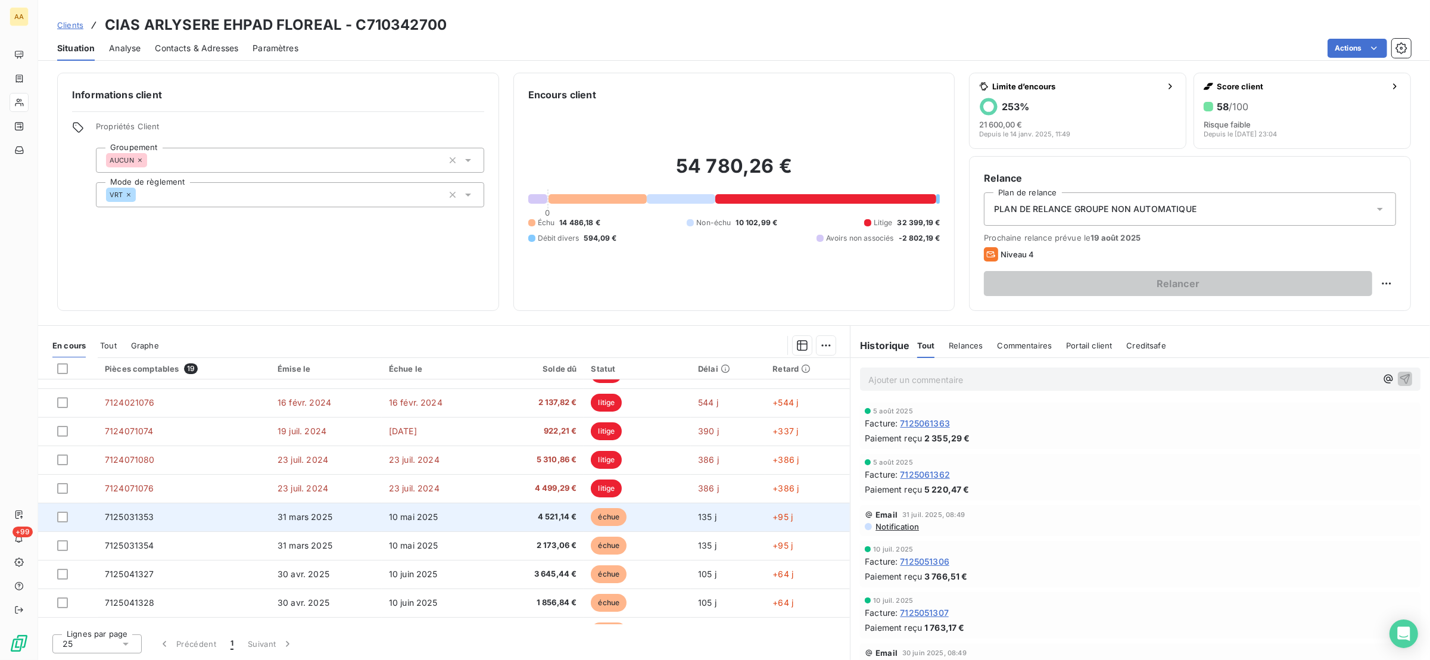
scroll to position [298, 0]
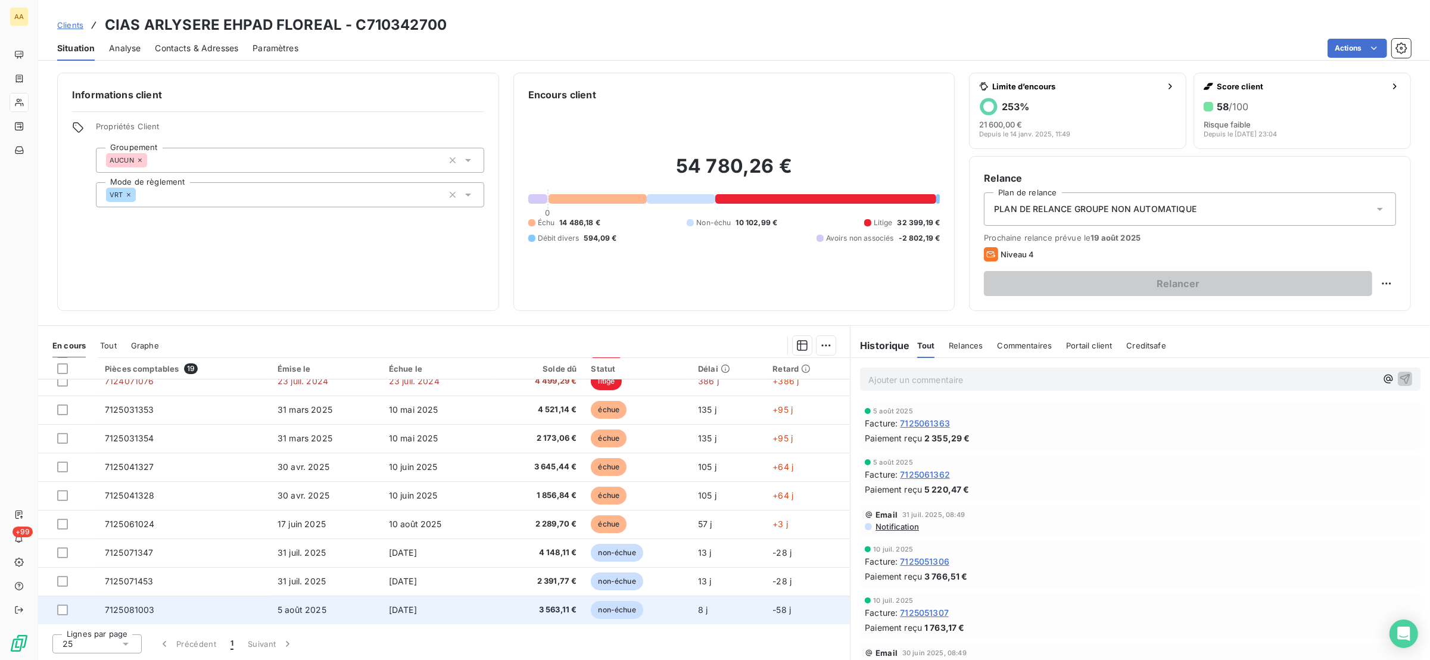
click at [169, 612] on td "7125081003" at bounding box center [184, 610] width 173 height 29
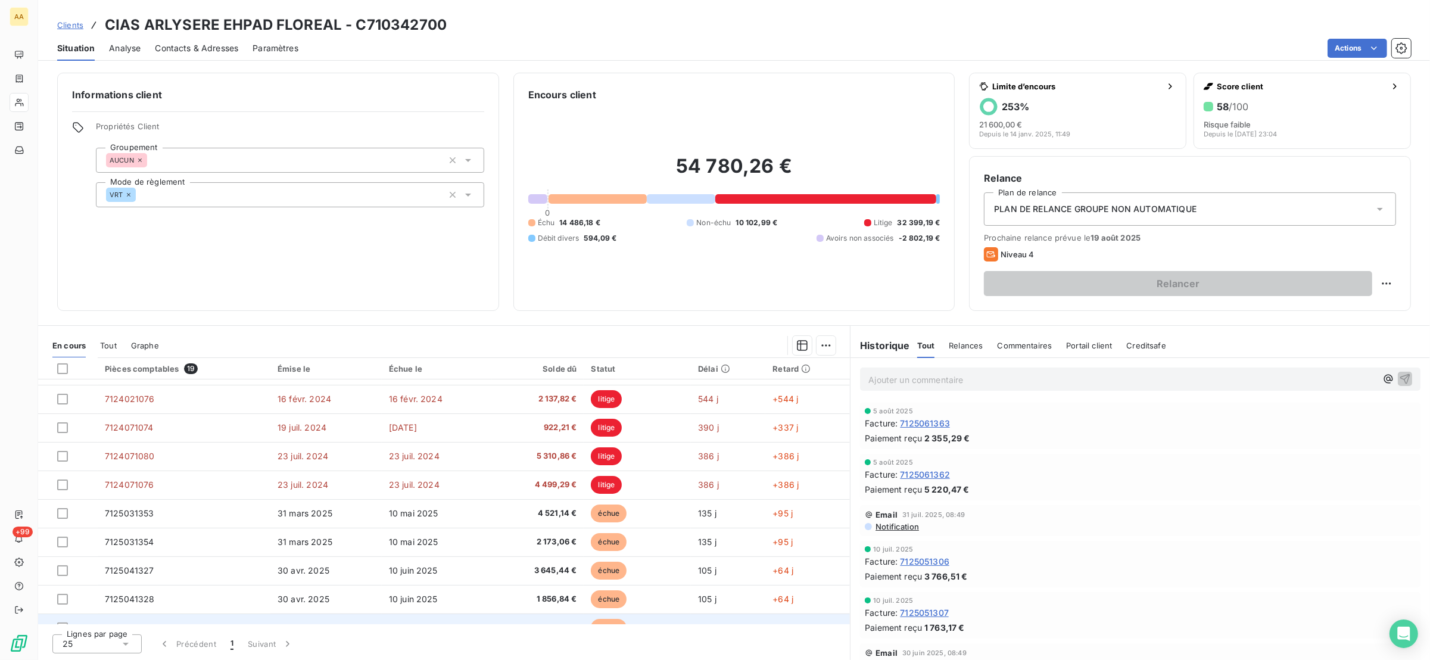
scroll to position [298, 0]
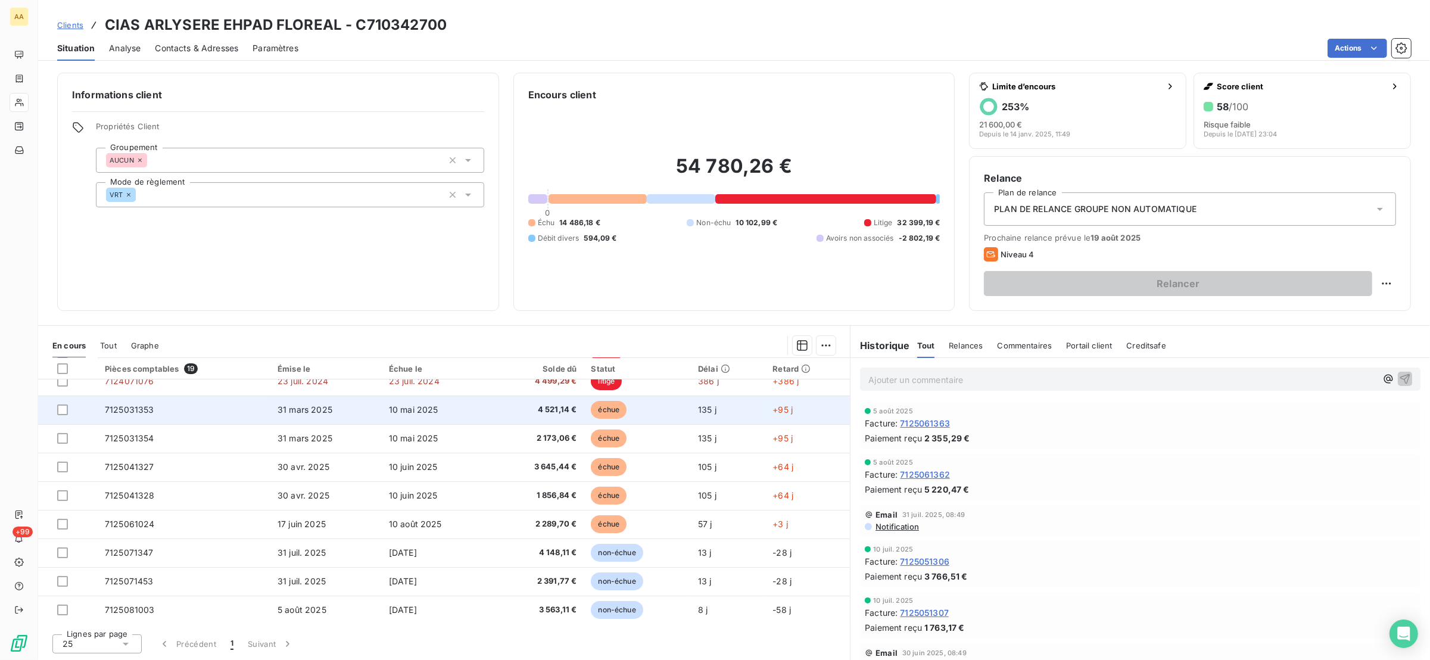
click at [183, 406] on td "7125031353" at bounding box center [184, 410] width 173 height 29
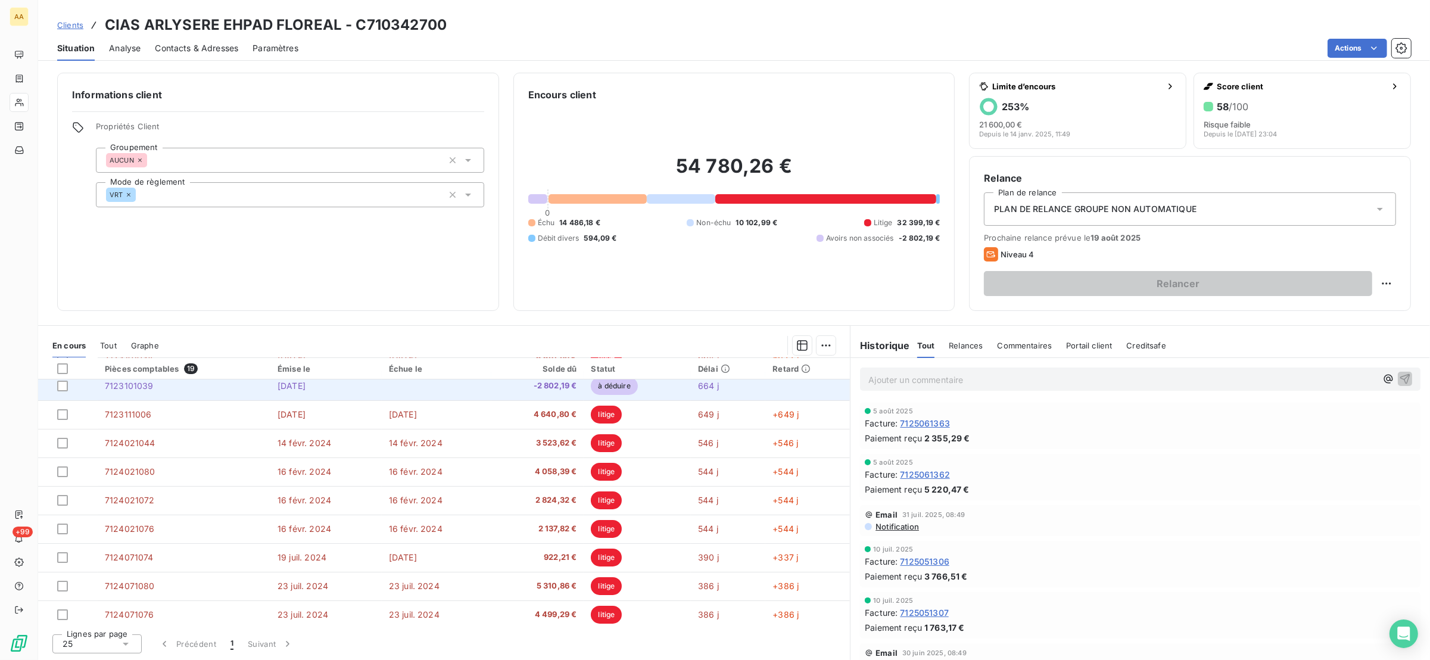
scroll to position [298, 0]
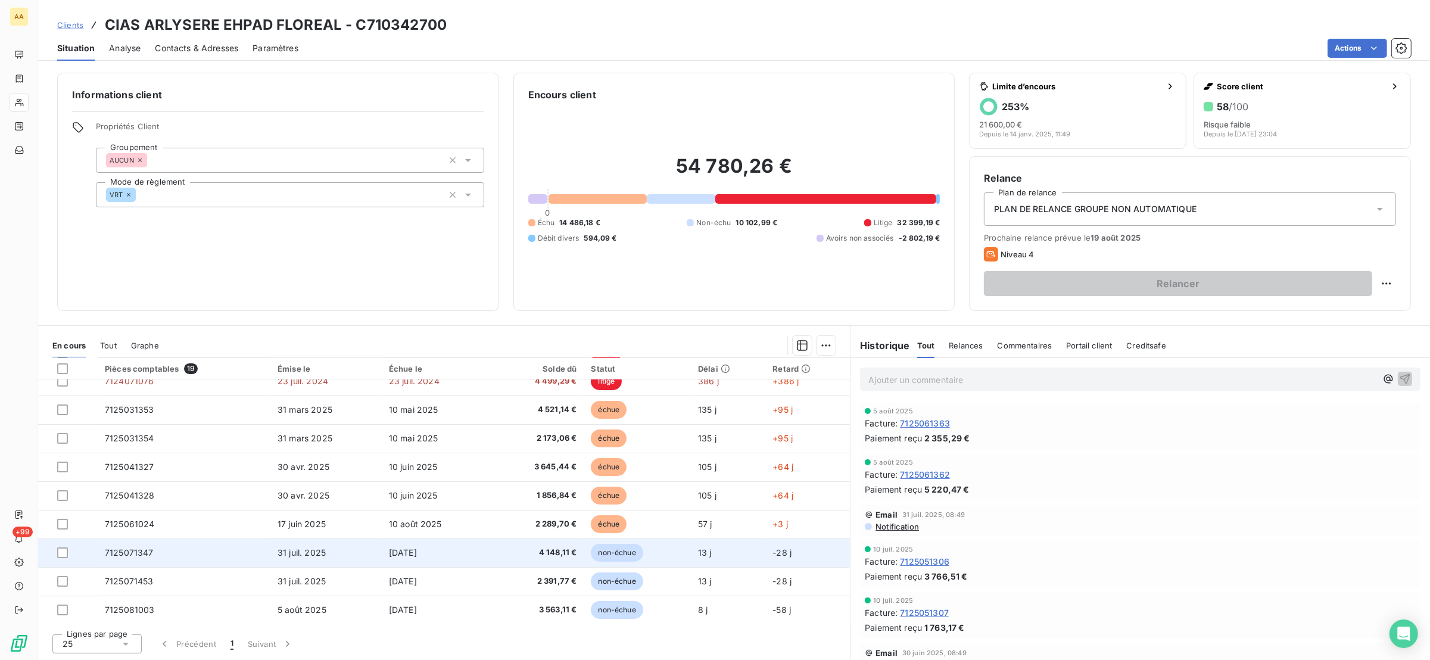
click at [387, 543] on td "[DATE]" at bounding box center [437, 553] width 110 height 29
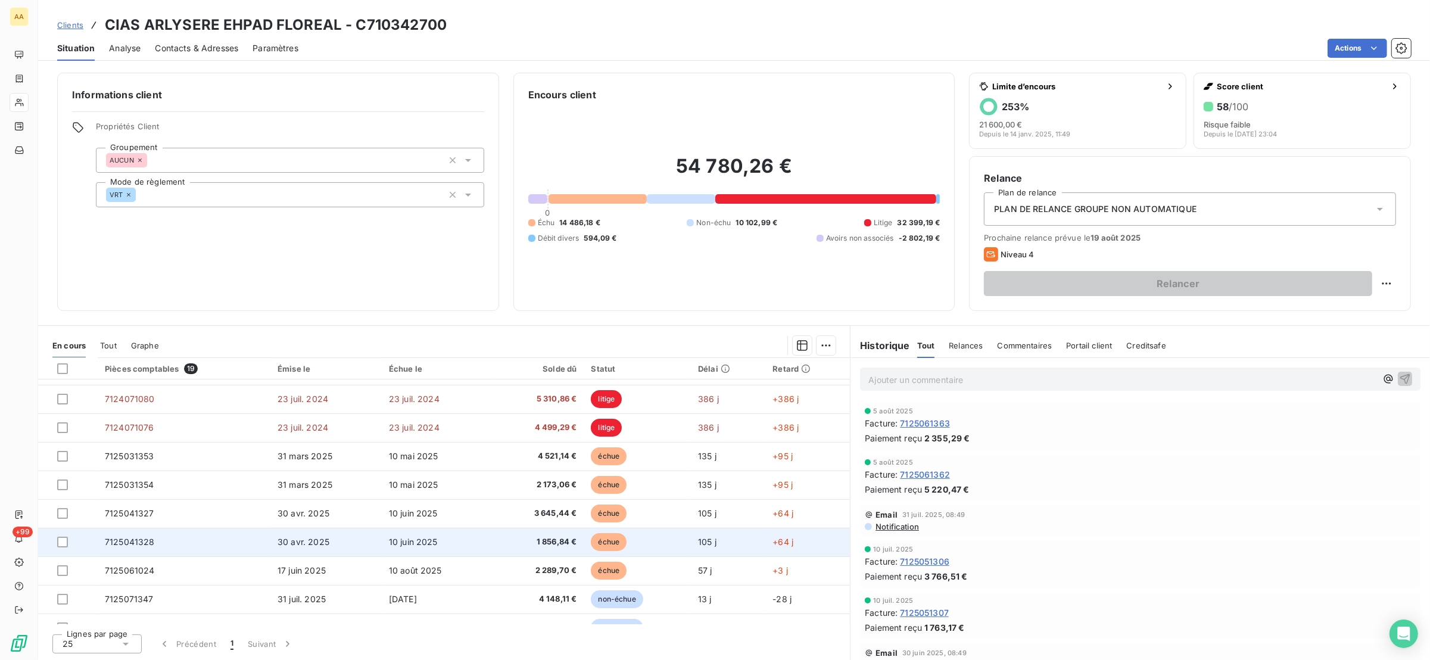
scroll to position [298, 0]
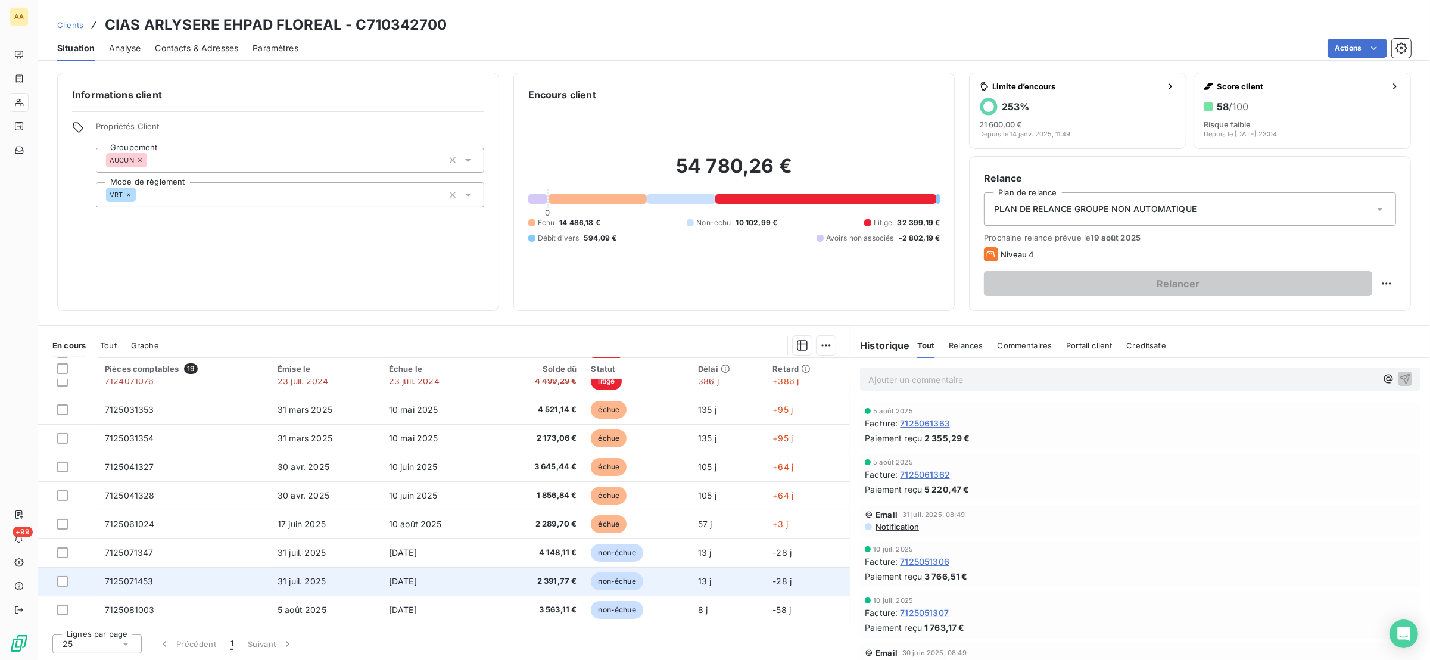
click at [192, 583] on td "7125071453" at bounding box center [184, 581] width 173 height 29
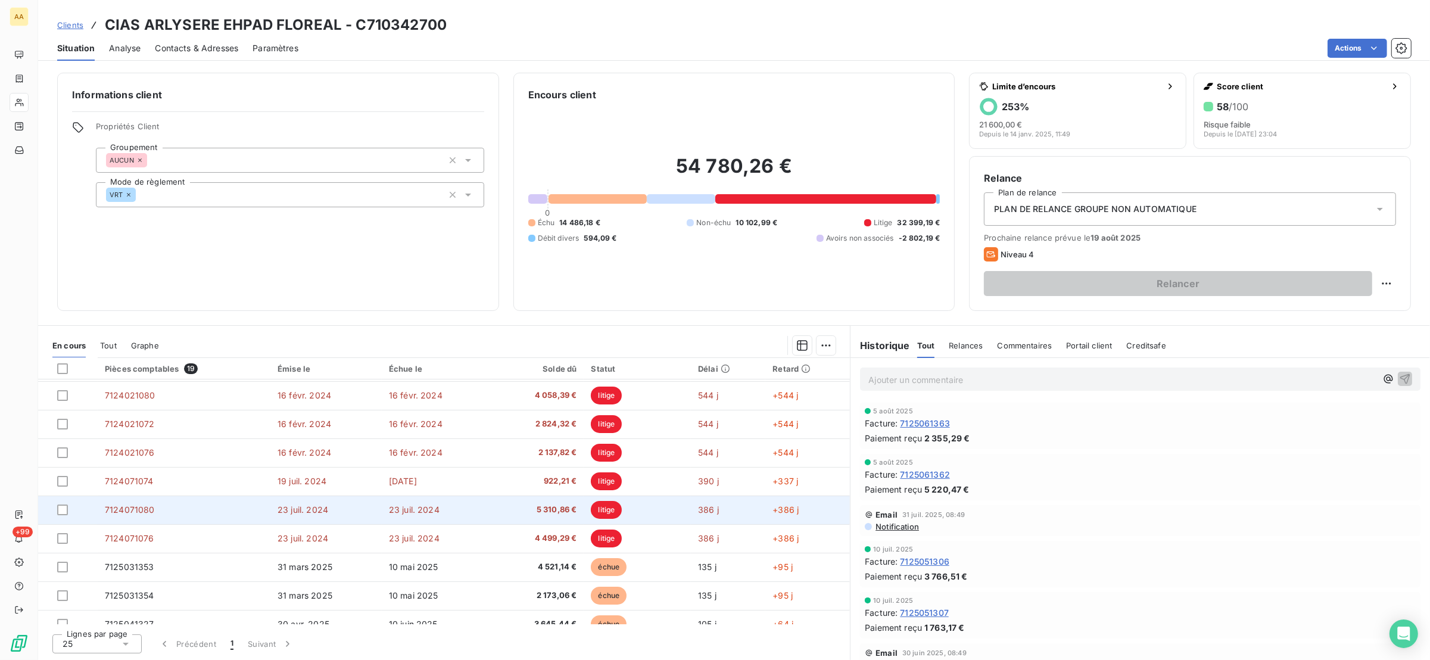
scroll to position [298, 0]
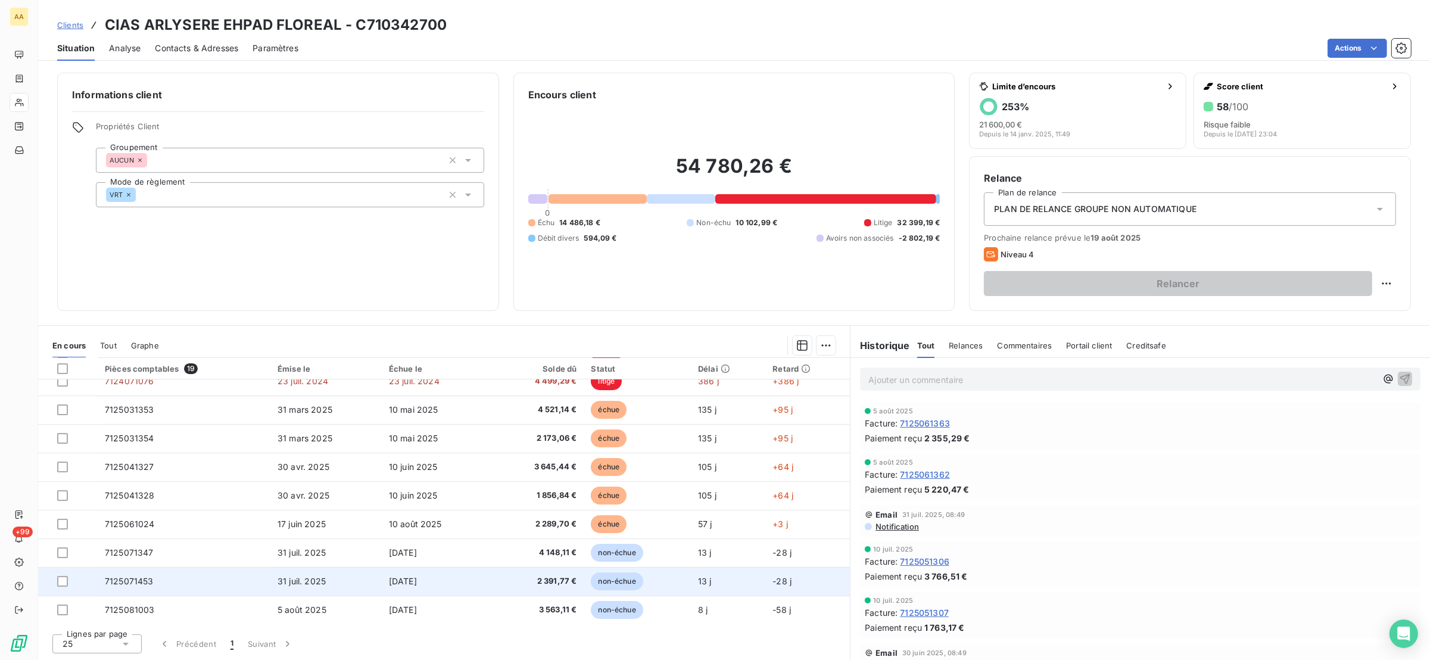
click at [467, 581] on td "[DATE]" at bounding box center [437, 581] width 110 height 29
